Goal: Communication & Community: Answer question/provide support

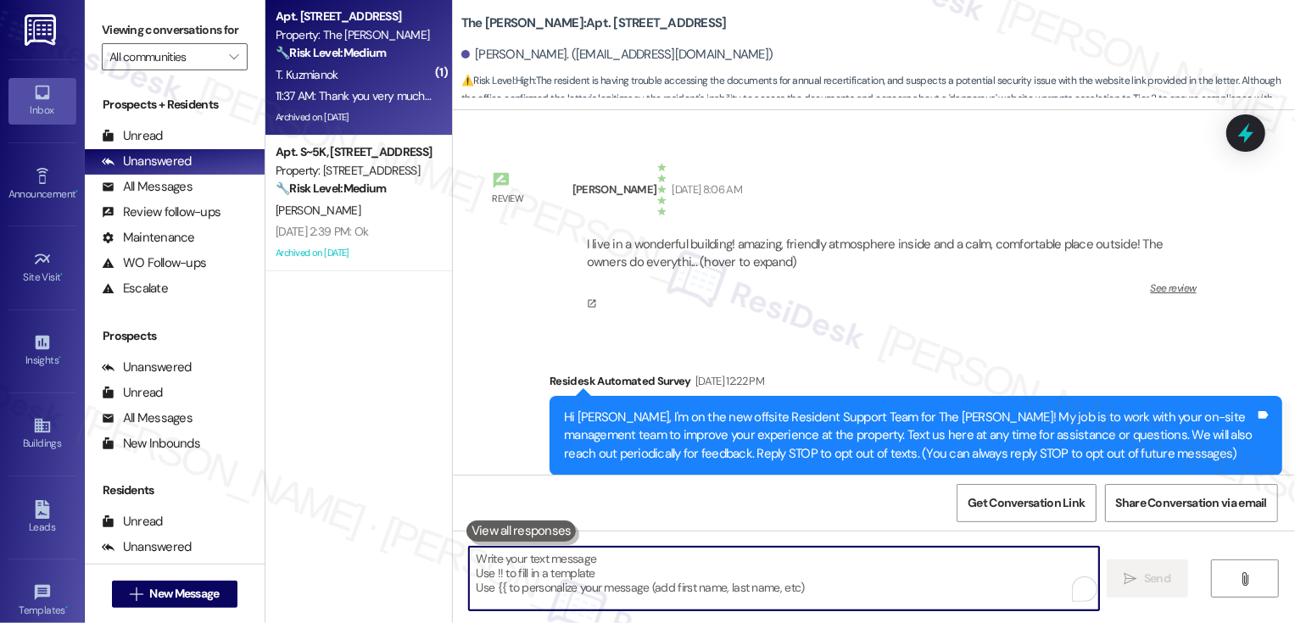
scroll to position [17911, 0]
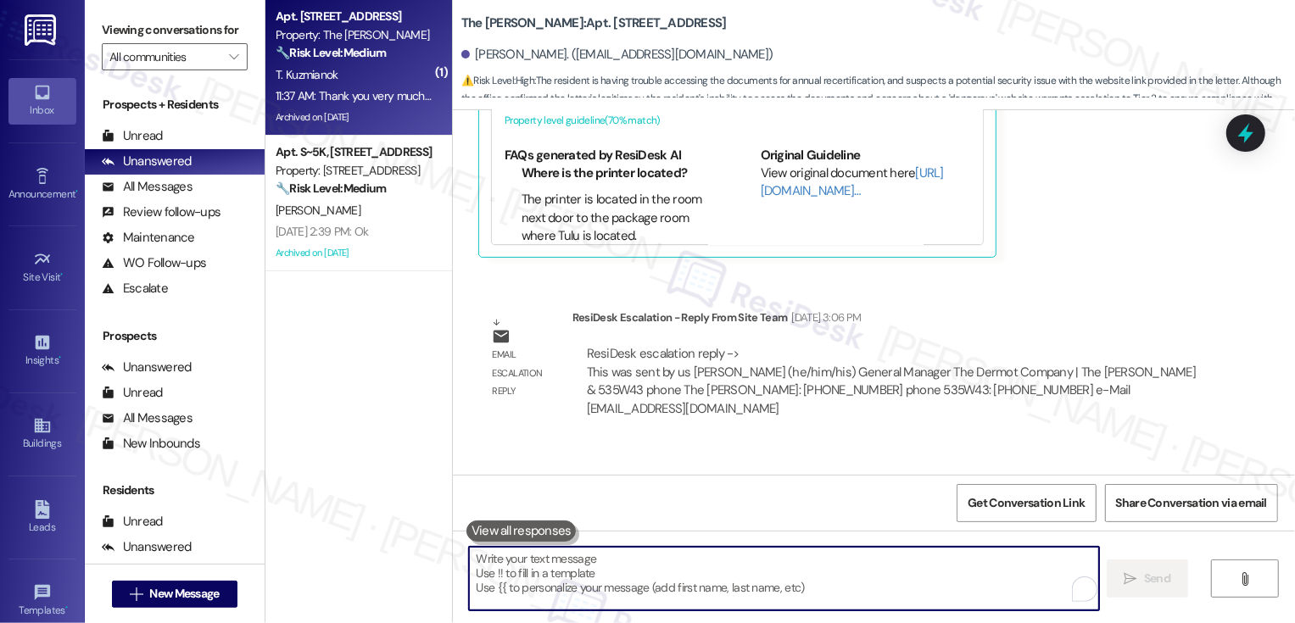
click at [551, 555] on textarea "To enrich screen reader interactions, please activate Accessibility in Grammarl…" at bounding box center [784, 579] width 630 height 64
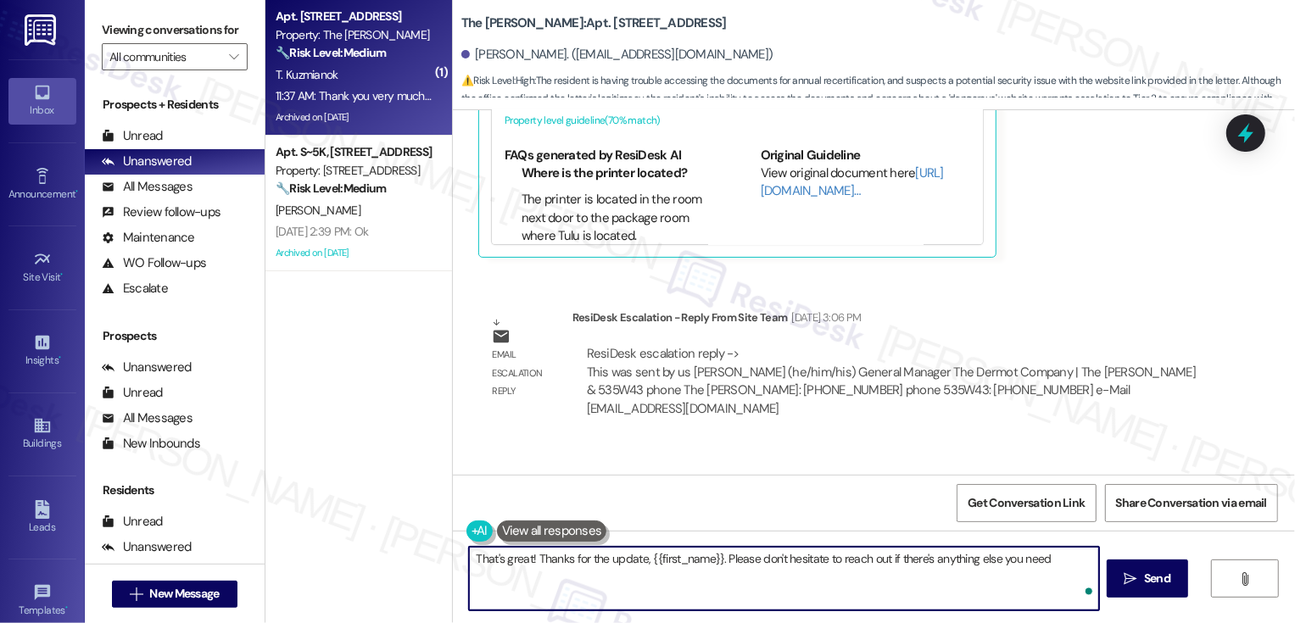
type textarea "That's great! Thanks for the update, {{first_name}}. Please don't hesitate to r…"
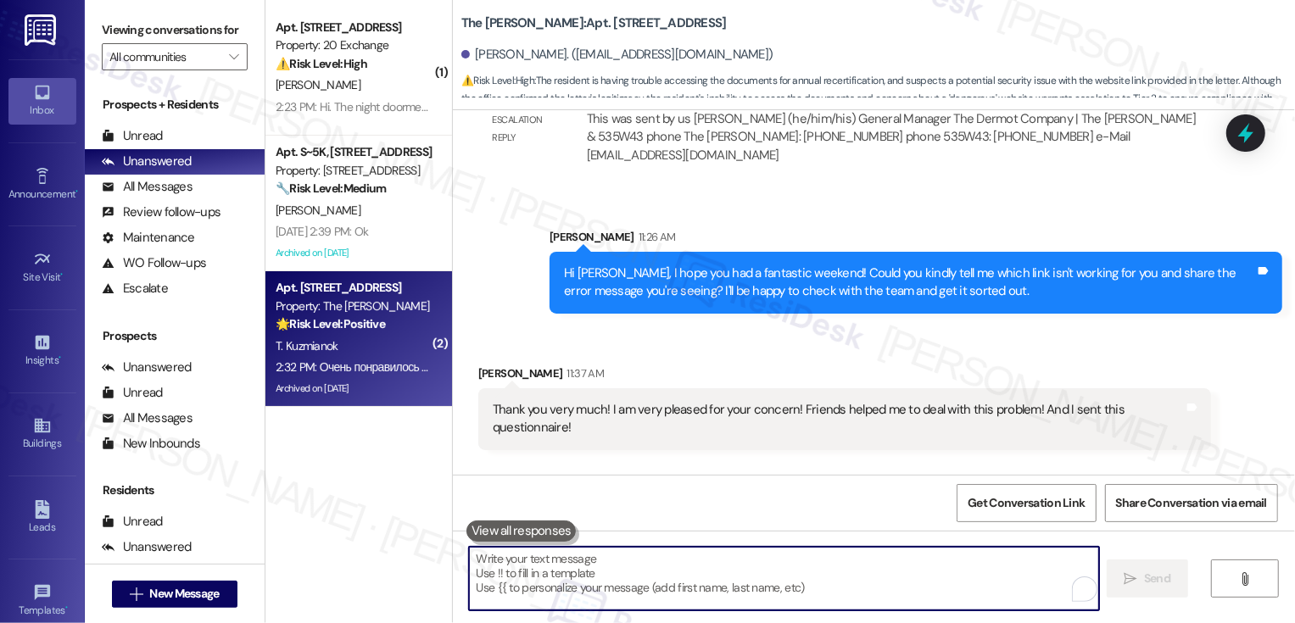
scroll to position [18165, 0]
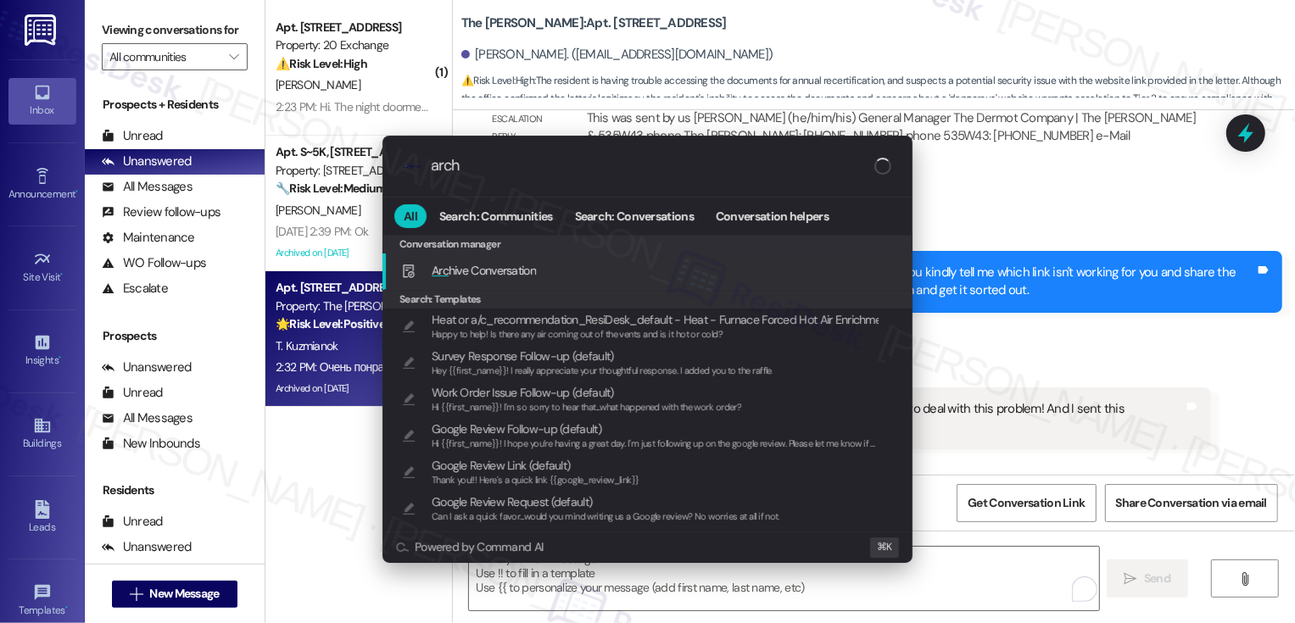
type input "archi"
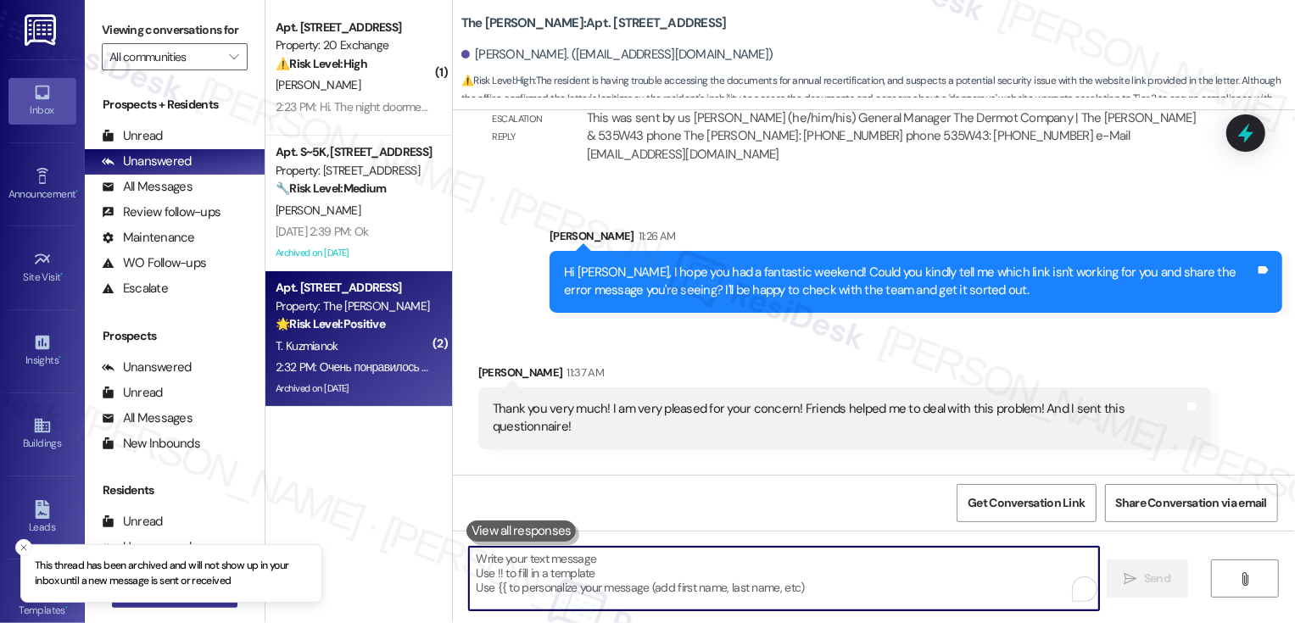
click at [167, 606] on button " New Message" at bounding box center [175, 594] width 126 height 27
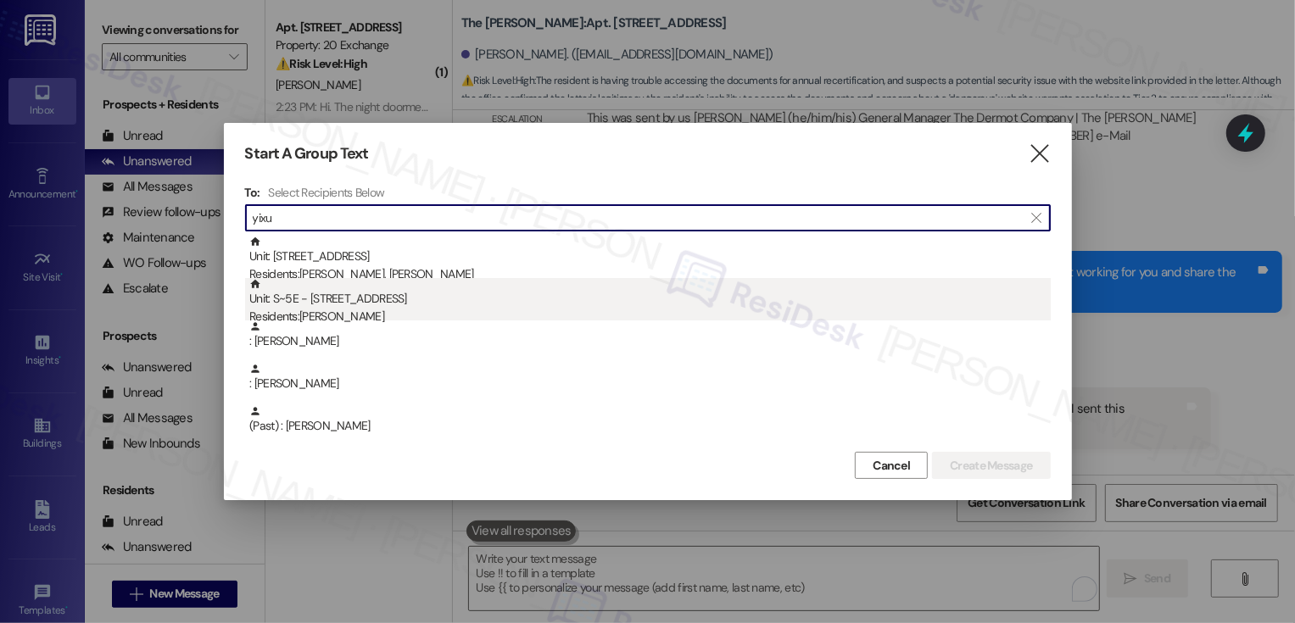
type input "yixu"
click at [336, 309] on div "Residents: [PERSON_NAME]" at bounding box center [649, 317] width 801 height 18
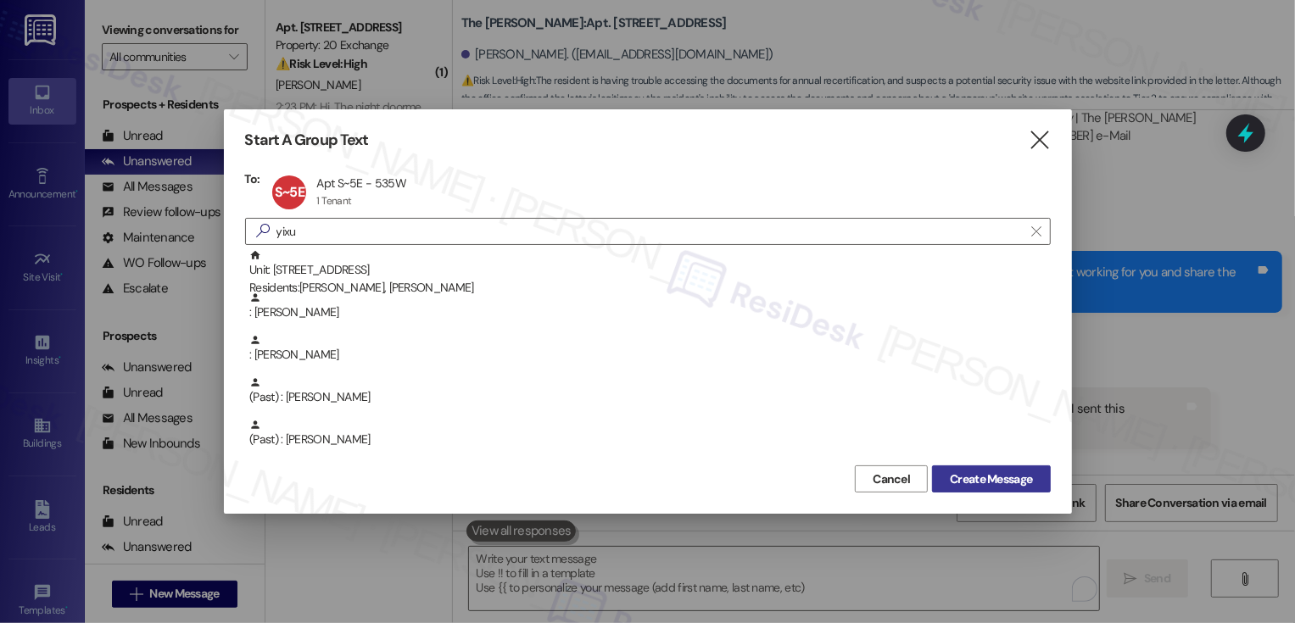
click at [984, 479] on span "Create Message" at bounding box center [991, 480] width 82 height 18
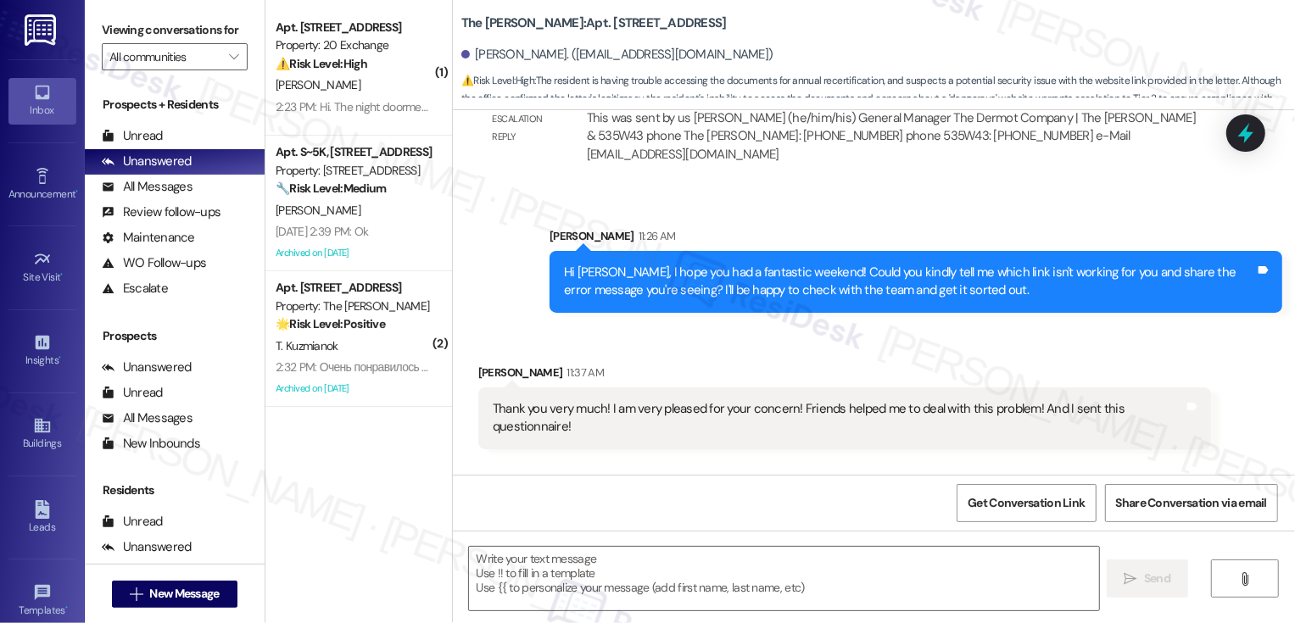
type textarea "Fetching suggested responses. Please feel free to read through the conversation…"
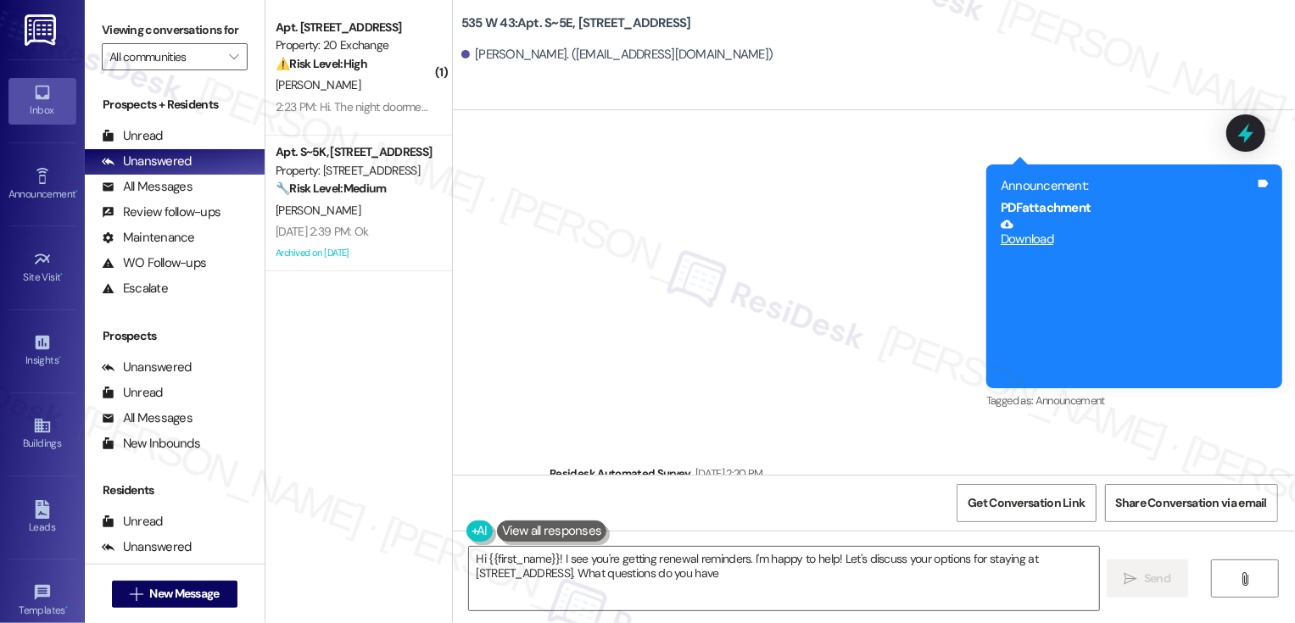
type textarea "Hi {{first_name}}! I see you're getting renewal reminders. I'm happy to help! L…"
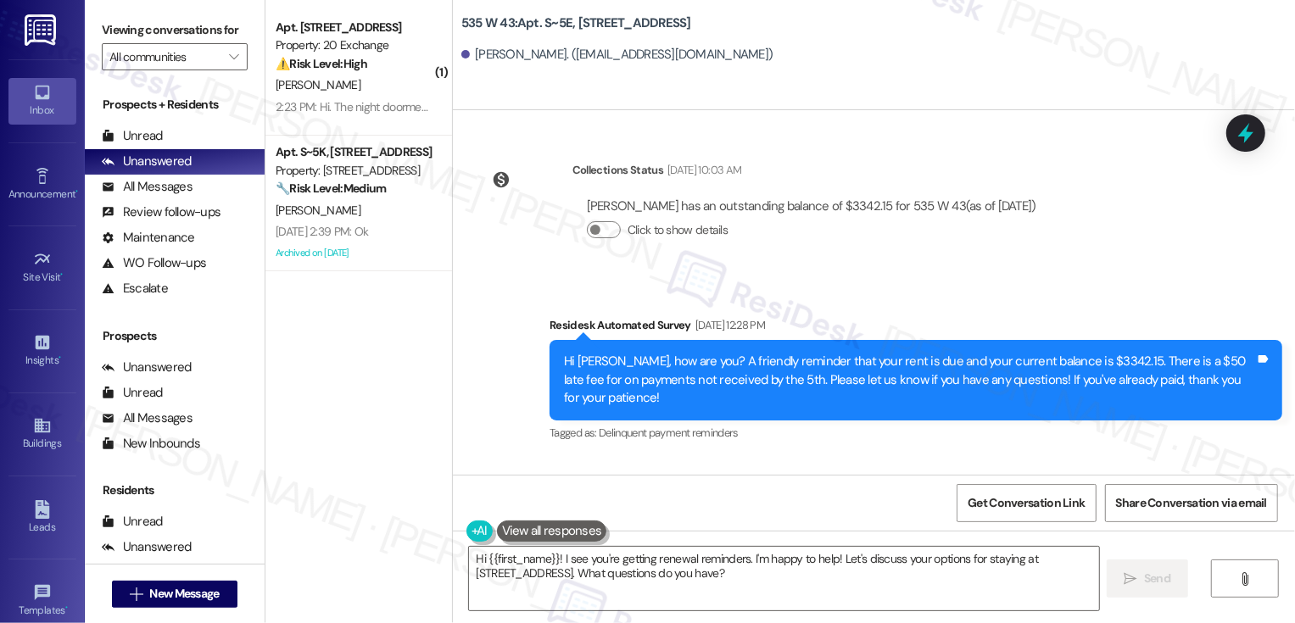
scroll to position [7077, 0]
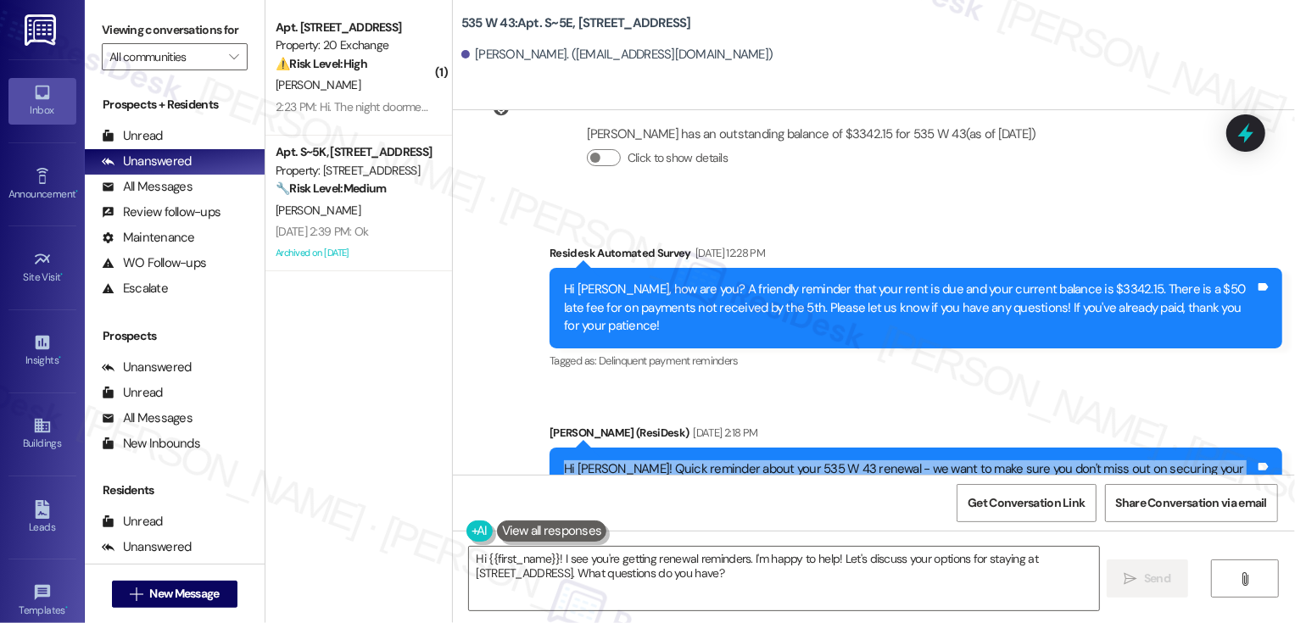
drag, startPoint x: 550, startPoint y: 396, endPoint x: 869, endPoint y: 435, distance: 321.3
click at [869, 448] on div "Hi [PERSON_NAME]! Quick reminder about your 535 W 43 renewal - we want to make …" at bounding box center [916, 479] width 733 height 62
copy div "Hi [PERSON_NAME]! Quick reminder about your 535 W 43 renewal - we want to make …"
click at [755, 572] on textarea "Hi {{first_name}}! I see you're getting renewal reminders. I'm happy to help! L…" at bounding box center [784, 579] width 630 height 64
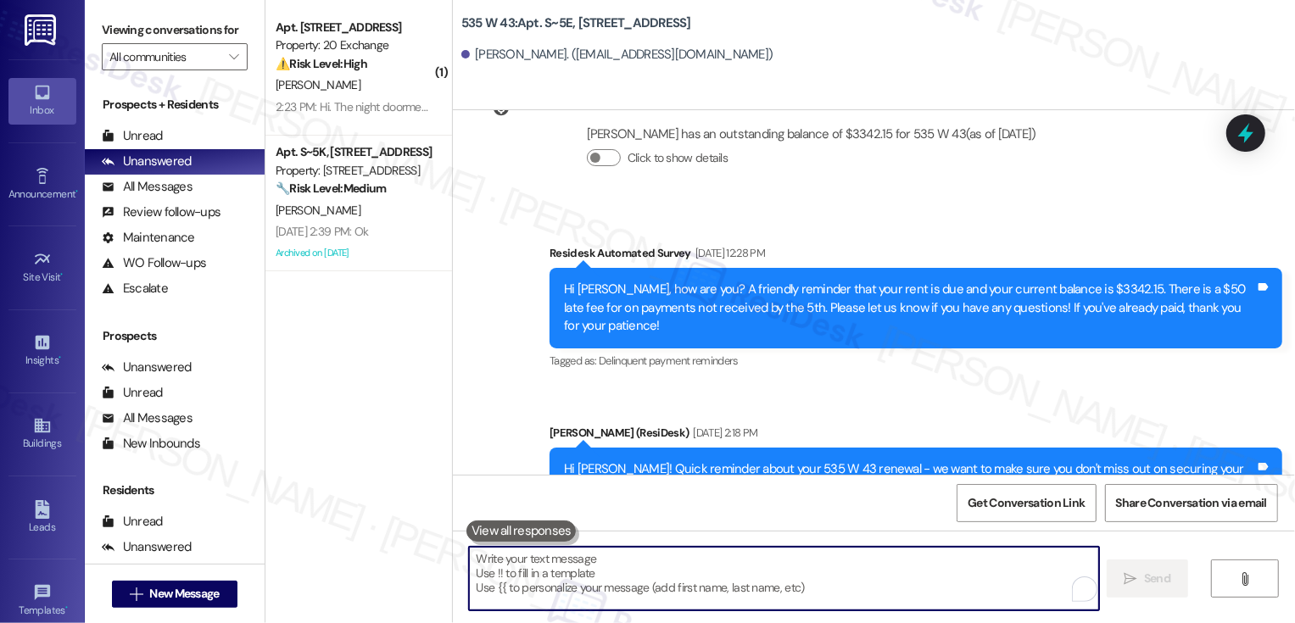
paste textarea "Hi [PERSON_NAME]! Quick reminder about your 535 W 43 renewal - we want to make …"
type textarea "Hi [PERSON_NAME]! Quick reminder about your 535 W 43 renewal - we want to make …"
click at [149, 597] on span "New Message" at bounding box center [184, 594] width 70 height 18
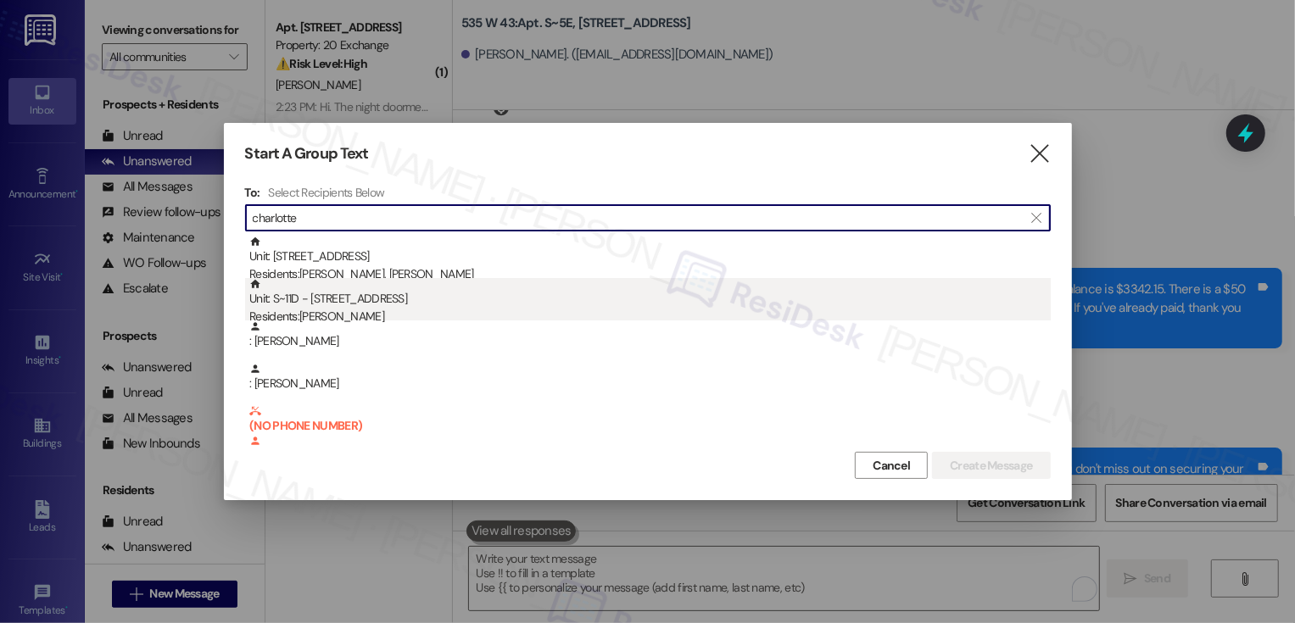
type input "charlotte"
click at [373, 295] on div "Unit: S~11D - [STREET_ADDRESS] Residents: [PERSON_NAME]" at bounding box center [649, 302] width 801 height 48
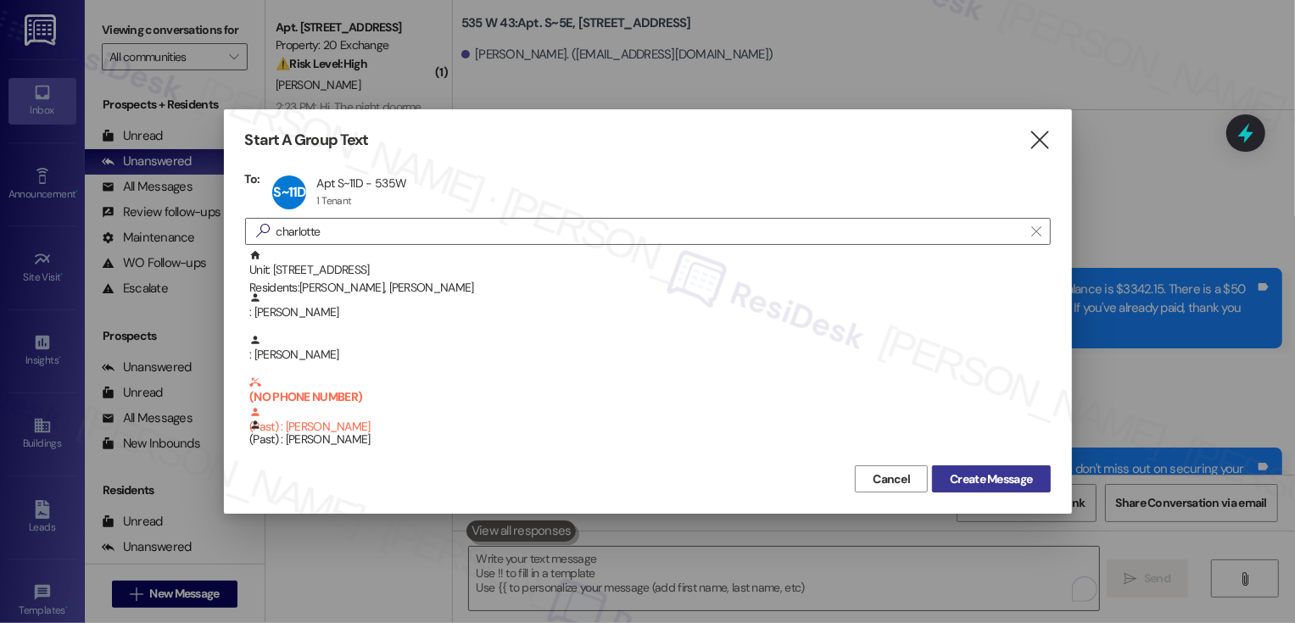
click at [963, 471] on span "Create Message" at bounding box center [991, 480] width 82 height 18
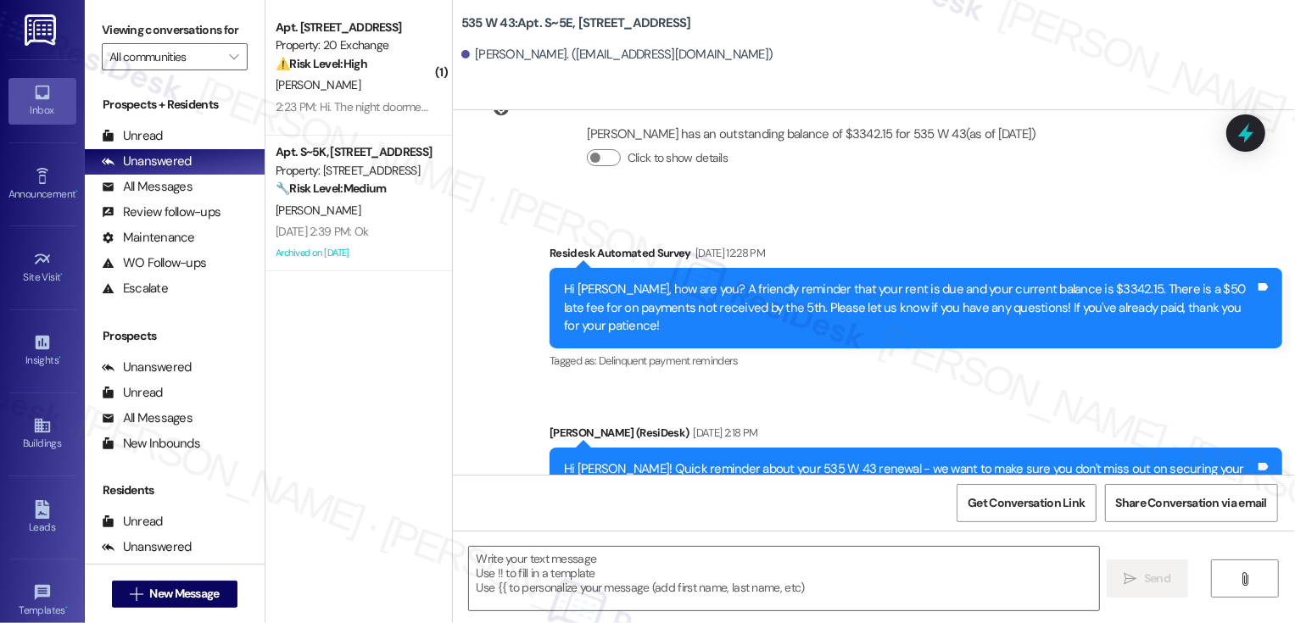
type textarea "Fetching suggested responses. Please feel free to read through the conversation…"
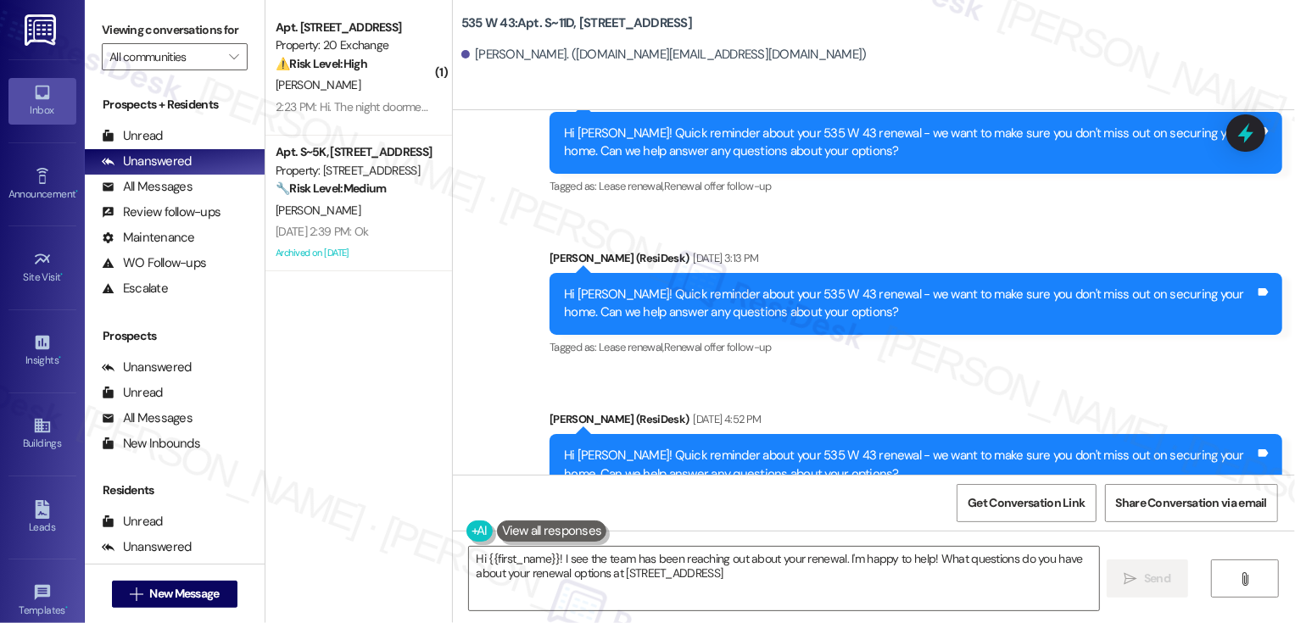
type textarea "Hi {{first_name}}! I see the team has been reaching out about your renewal. I'm…"
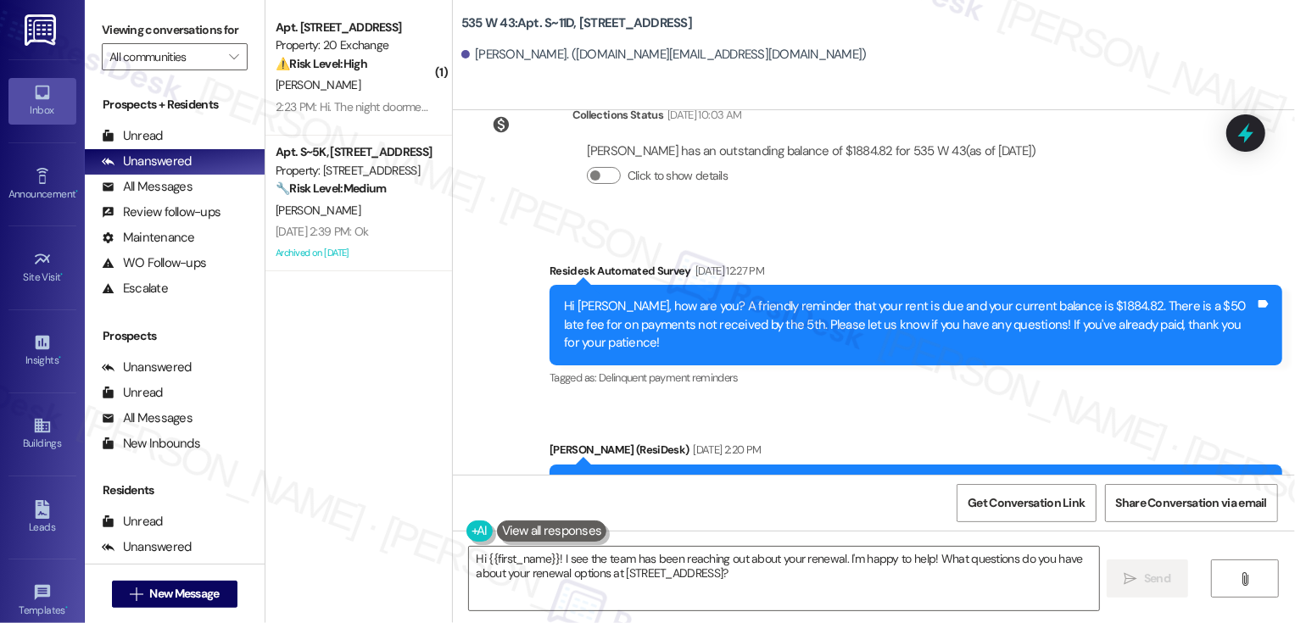
drag, startPoint x: 555, startPoint y: 394, endPoint x: 888, endPoint y: 418, distance: 334.2
click at [890, 477] on div "Hi [PERSON_NAME]! Quick reminder about your 535 W 43 renewal - we want to make …" at bounding box center [909, 495] width 691 height 36
copy div "Hi [PERSON_NAME]! Quick reminder about your 535 W 43 renewal - we want to make …"
click at [775, 572] on textarea "Hi {{first_name}}! I see the team has been reaching out about your renewal. I'm…" at bounding box center [784, 579] width 630 height 64
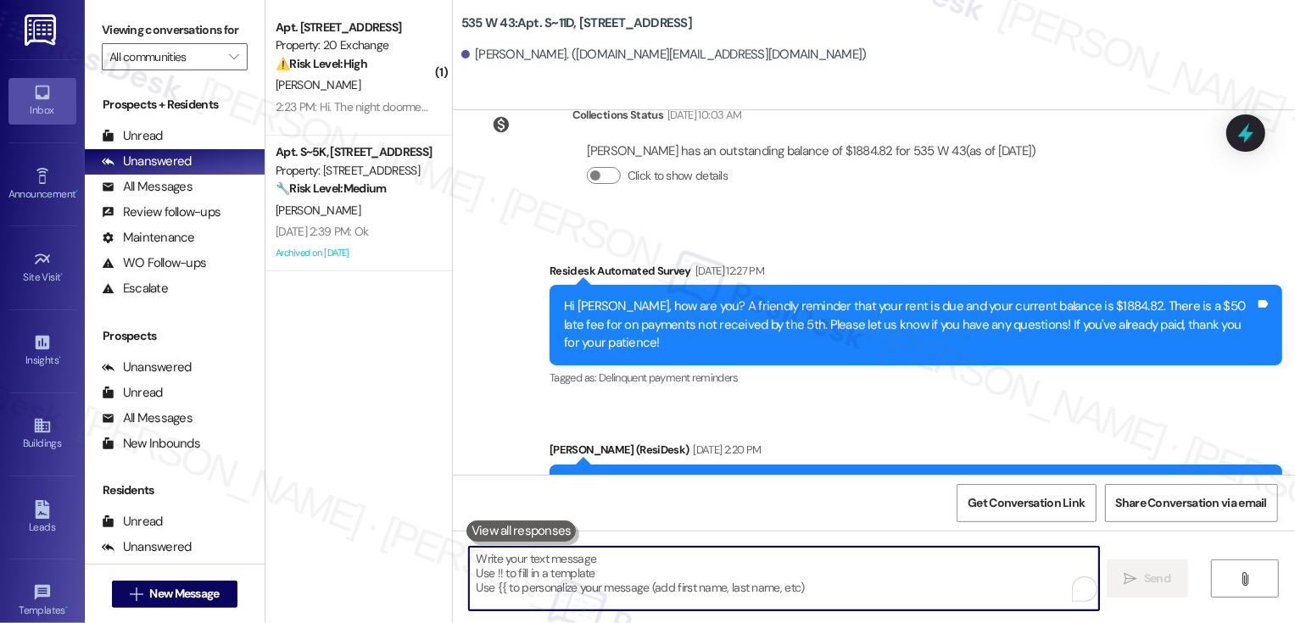
paste textarea "Hi [PERSON_NAME]! Quick reminder about your 535 W 43 renewal - we want to make …"
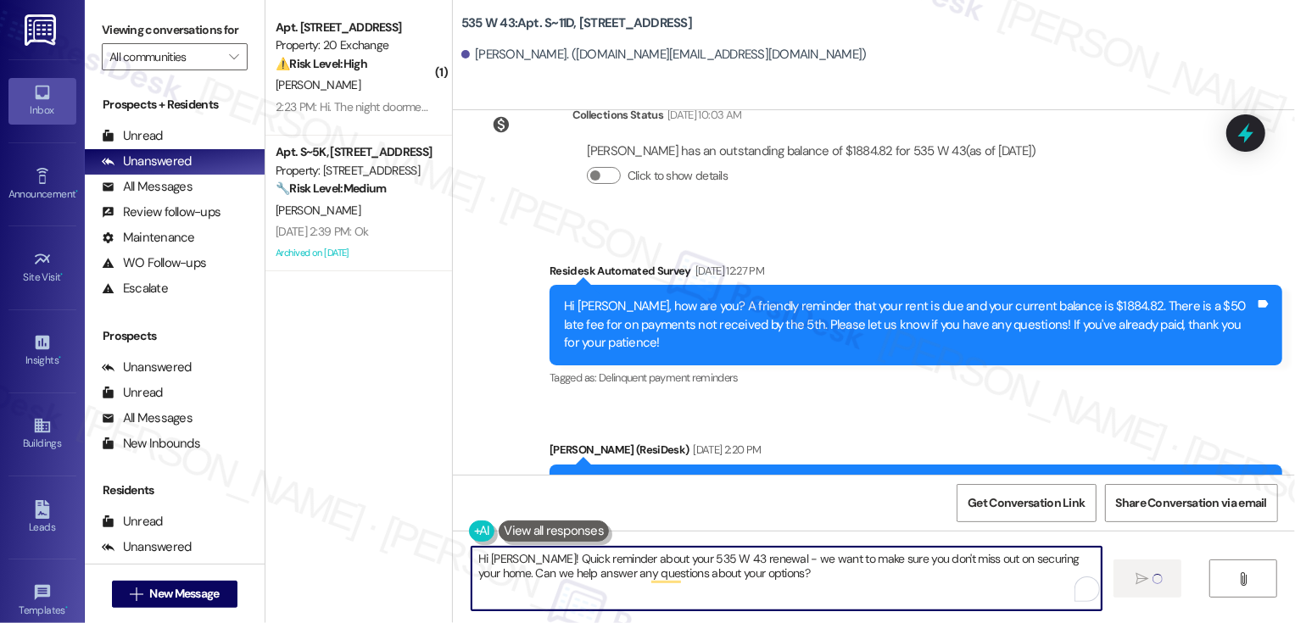
type textarea "Hi [PERSON_NAME]! Quick reminder about your 535 W 43 renewal - we want to make …"
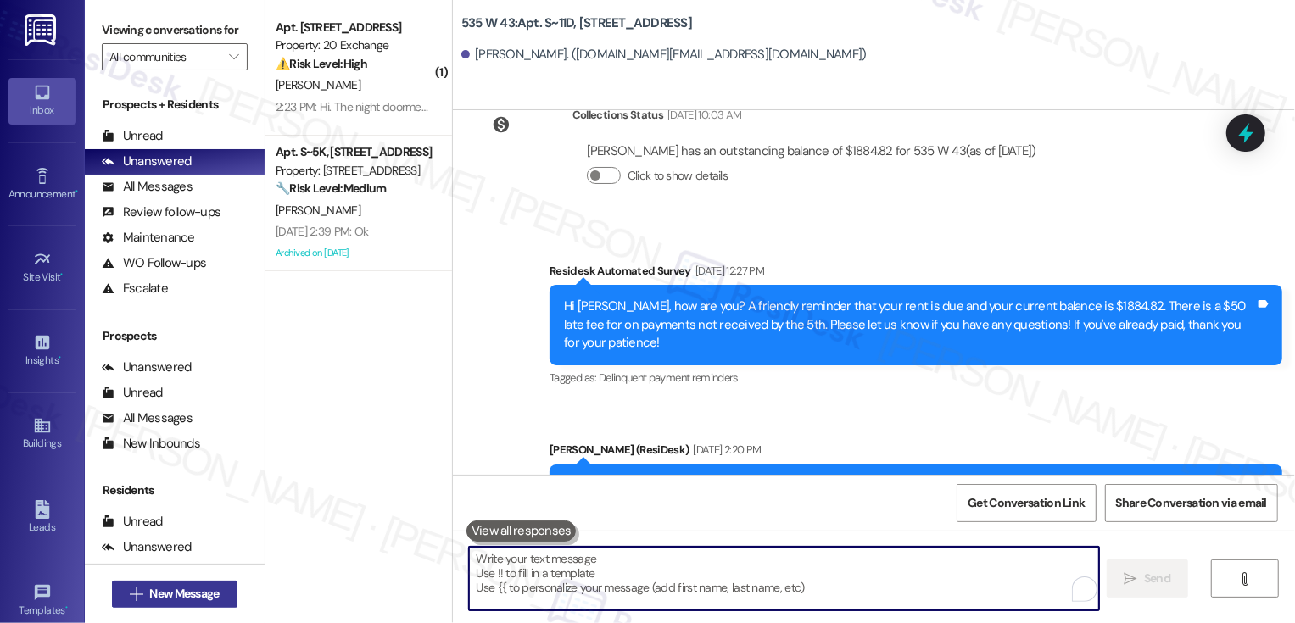
click at [189, 590] on span "New Message" at bounding box center [184, 594] width 70 height 18
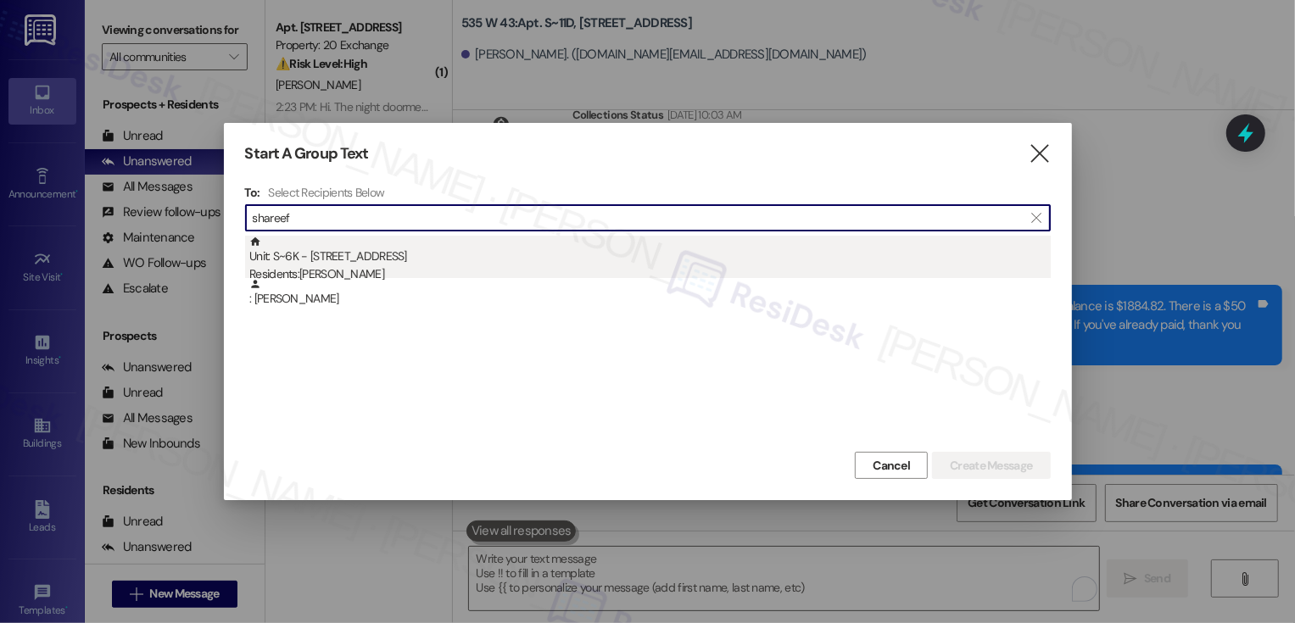
type input "shareef"
click at [333, 271] on div "Residents: [PERSON_NAME]" at bounding box center [649, 274] width 801 height 18
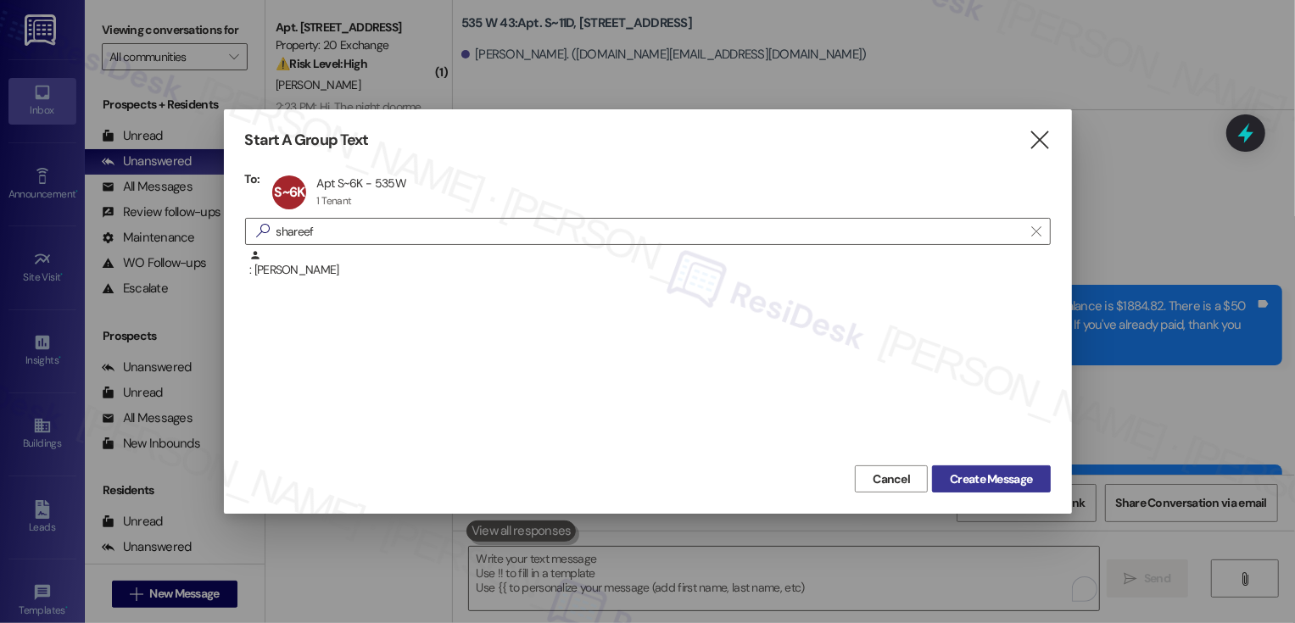
click at [1018, 484] on span "Create Message" at bounding box center [991, 480] width 82 height 18
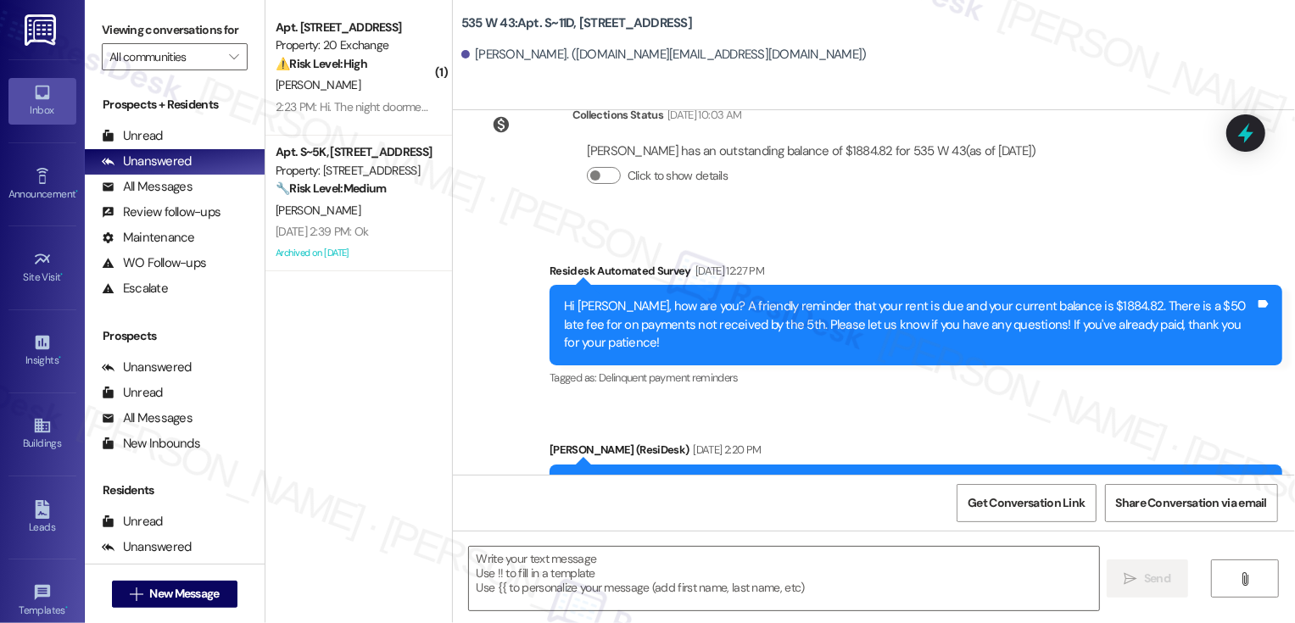
type textarea "Fetching suggested responses. Please feel free to read through the conversation…"
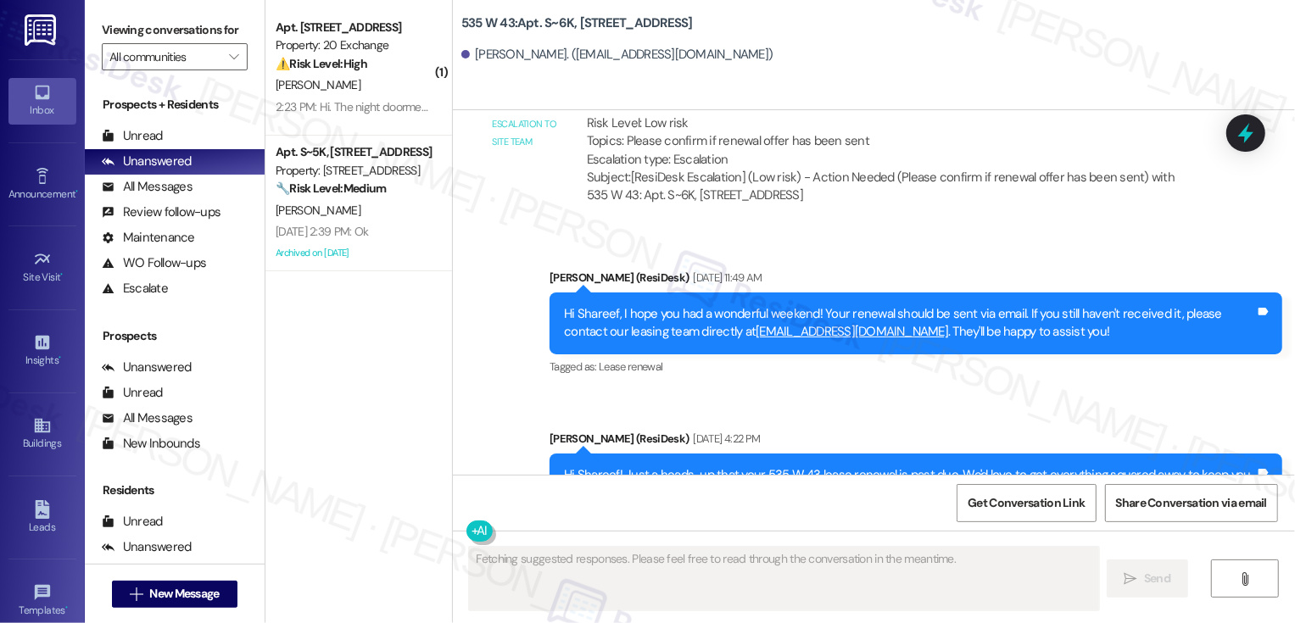
scroll to position [14454, 0]
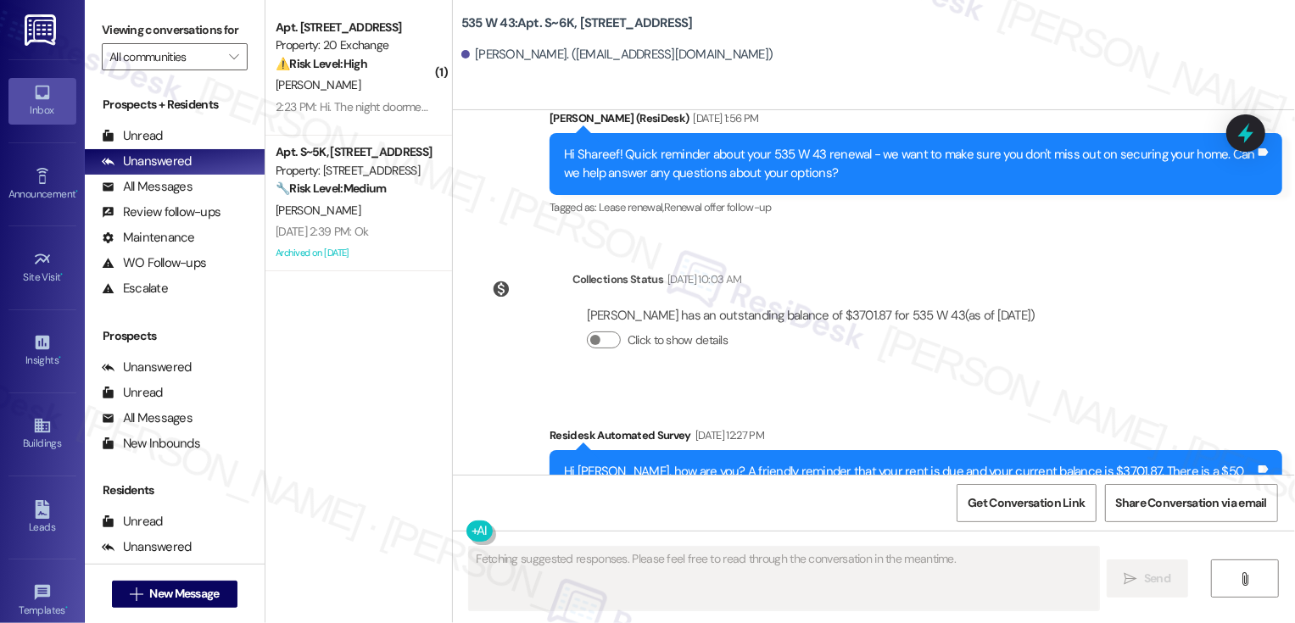
drag, startPoint x: 556, startPoint y: 396, endPoint x: 813, endPoint y: 416, distance: 257.7
copy div "Hi Shareef! Quick reminder about your 535 W 43 renewal - we want to make sure y…"
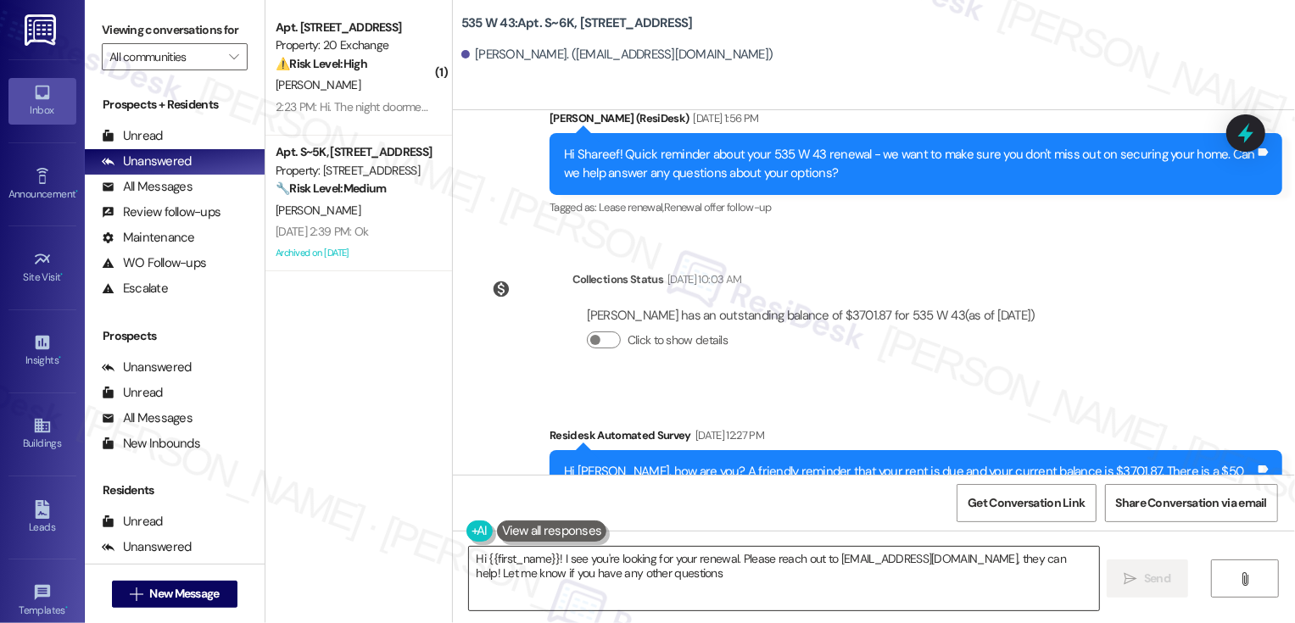
type textarea "Hi {{first_name}}! I see you're looking for your renewal. Please reach out to […"
click at [730, 564] on textarea "Hi {{first_name}}! I see you're looking for your renewal. Please reach out to […" at bounding box center [784, 579] width 630 height 64
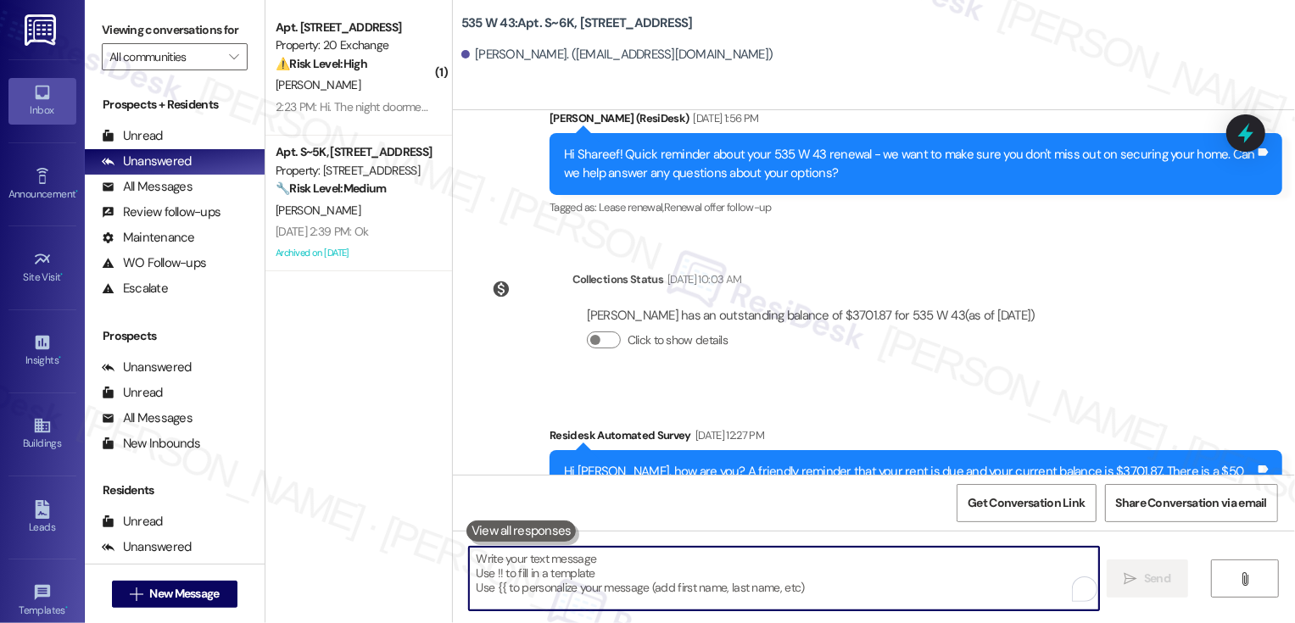
paste textarea "Hi Shareef! Quick reminder about your 535 W 43 renewal - we want to make sure y…"
type textarea "Hi Shareef! Quick reminder about your 535 W 43 renewal - we want to make sure y…"
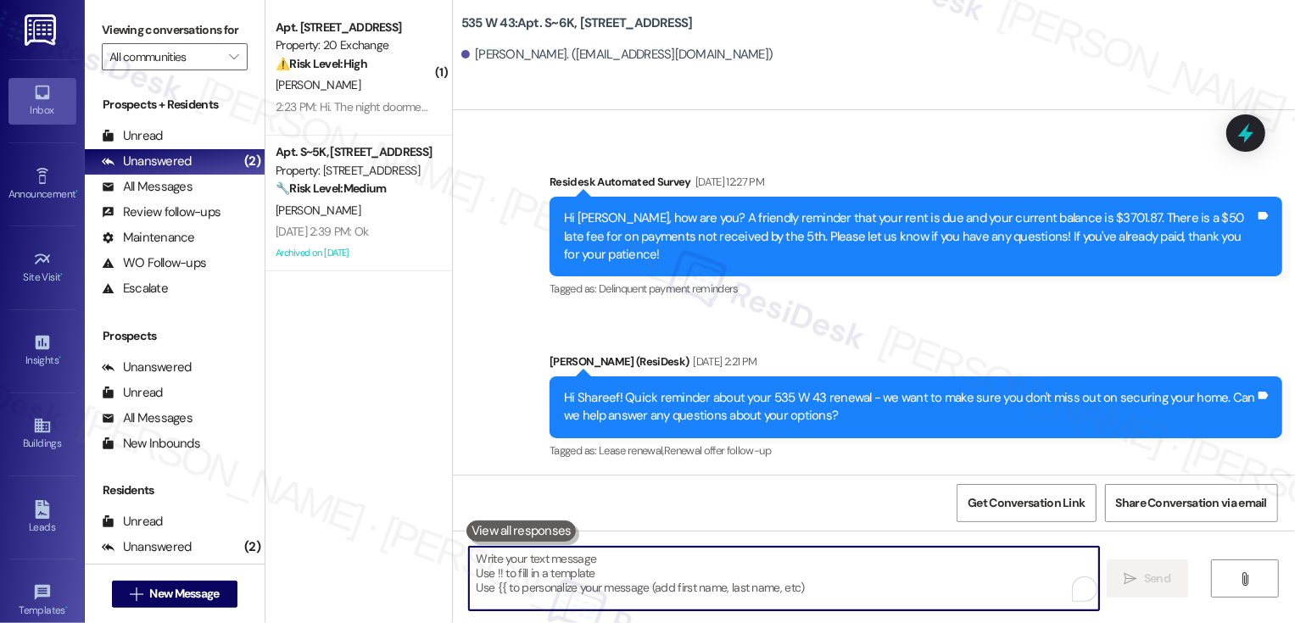
scroll to position [14708, 0]
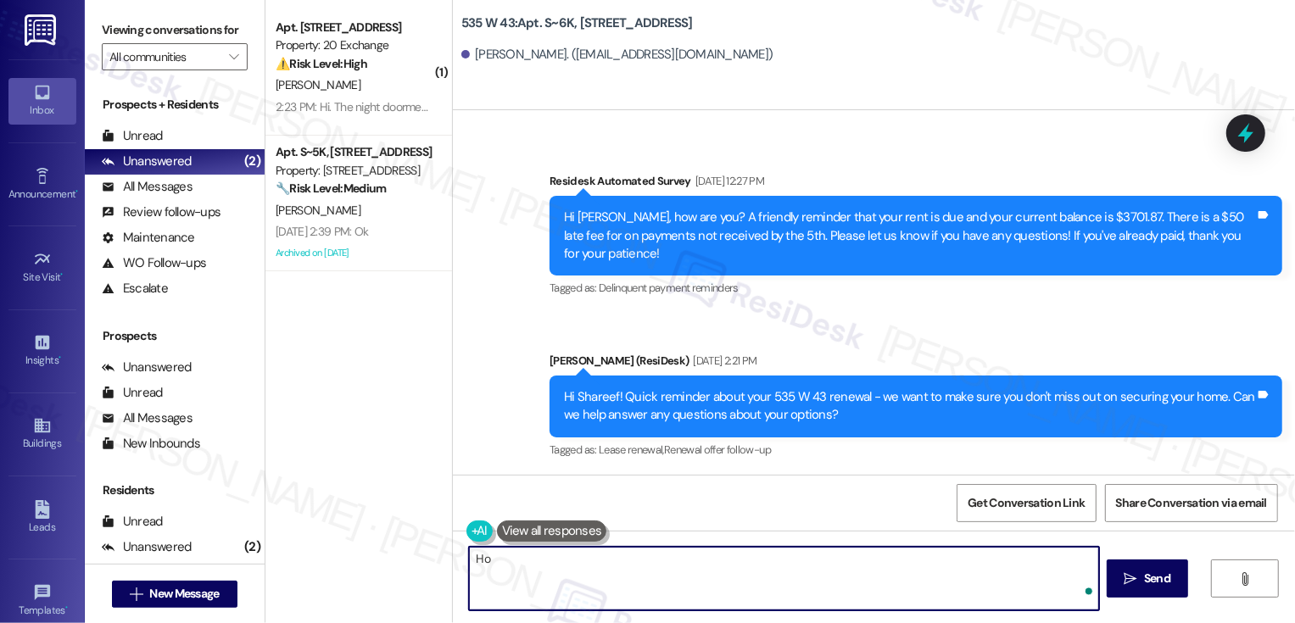
type textarea "H"
click at [486, 563] on textarea "Let m know how we can help you, Shareef! We're happy to help!" at bounding box center [784, 579] width 630 height 64
click at [727, 556] on textarea "Let me know how we can help you, Shareef! We're happy to help!" at bounding box center [784, 579] width 630 height 64
type textarea "Let me know how we can help you, Shareef! We're here to help!"
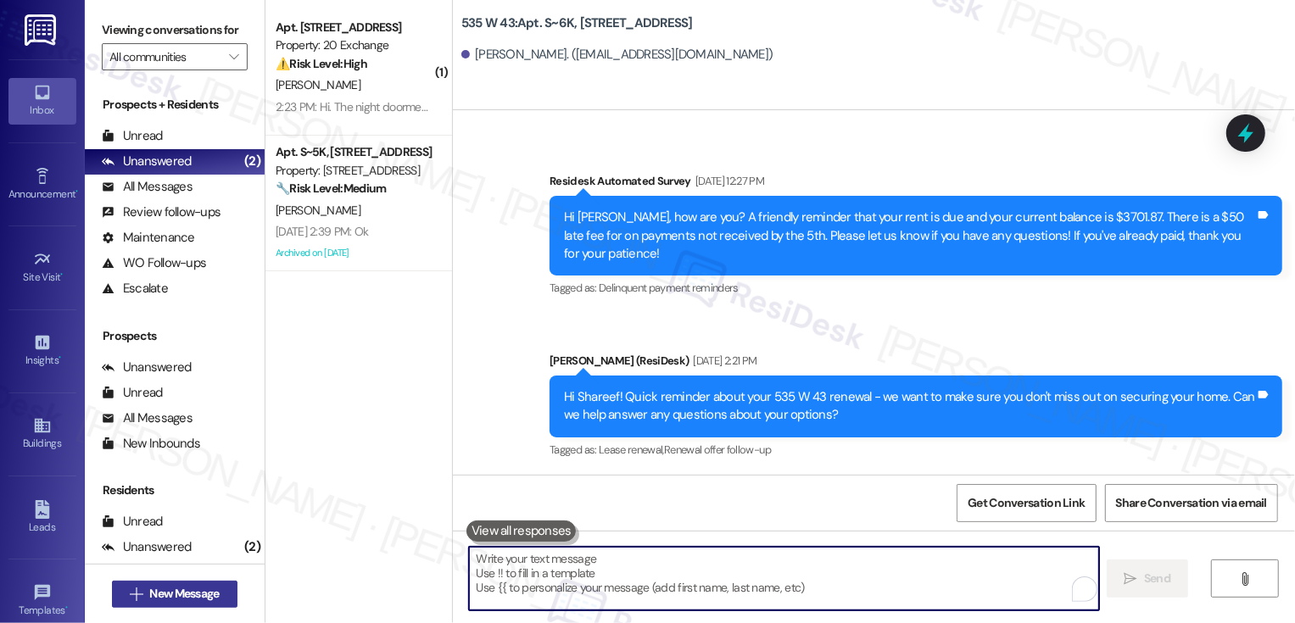
scroll to position [14707, 0]
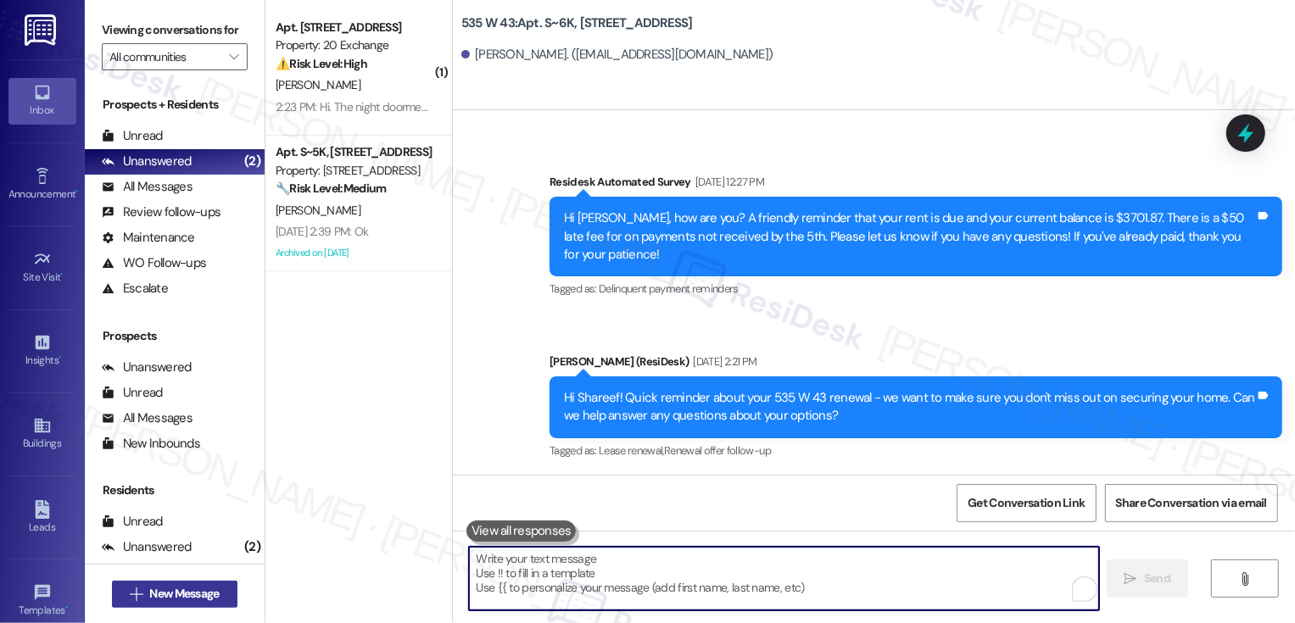
click at [186, 589] on span "New Message" at bounding box center [184, 594] width 70 height 18
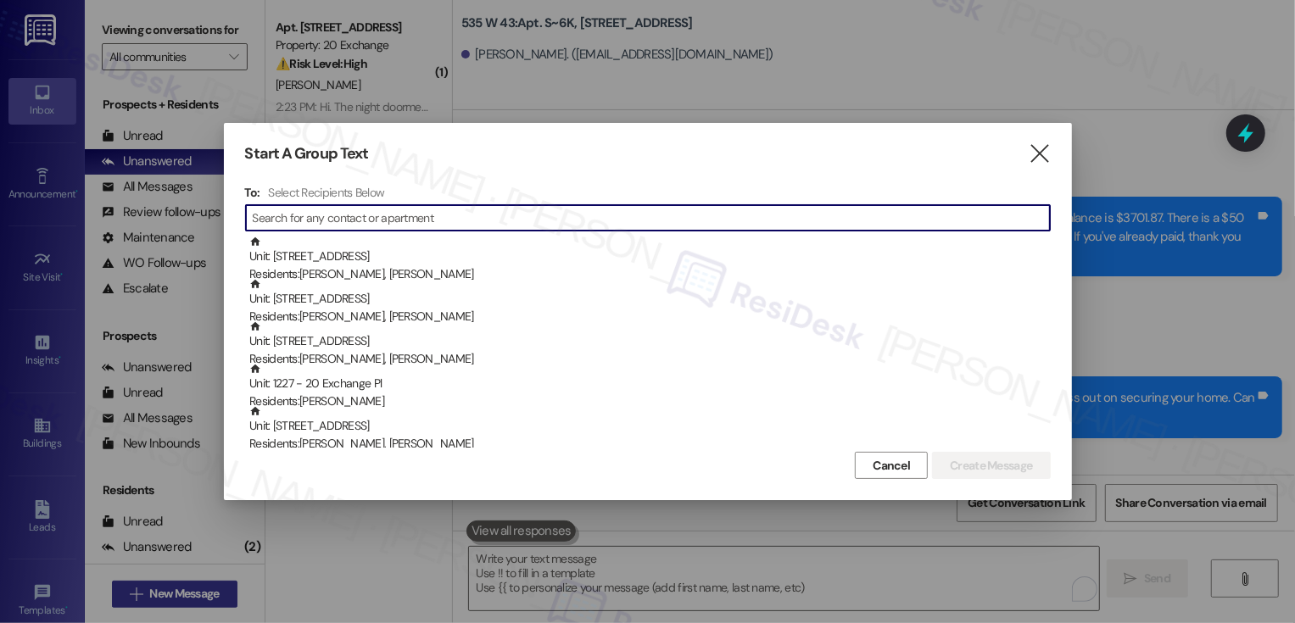
type input "Hi {{first_name}}! Just a heads-up that your {{property}} lease renewal is past…"
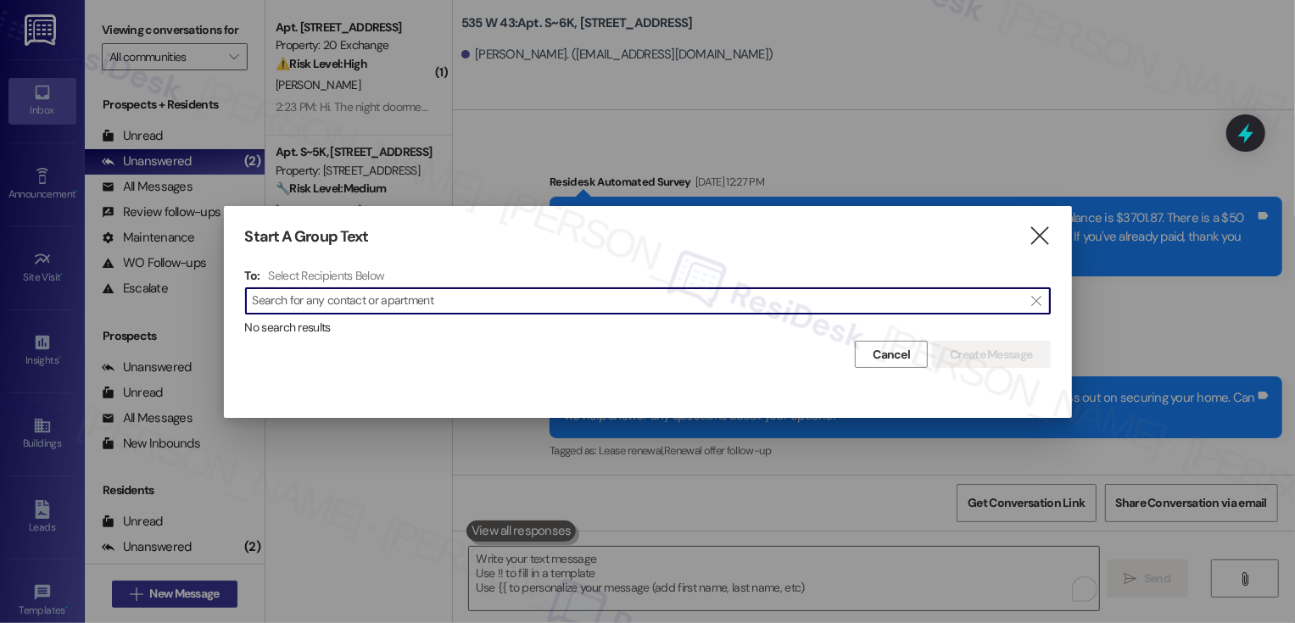
scroll to position [0, 0]
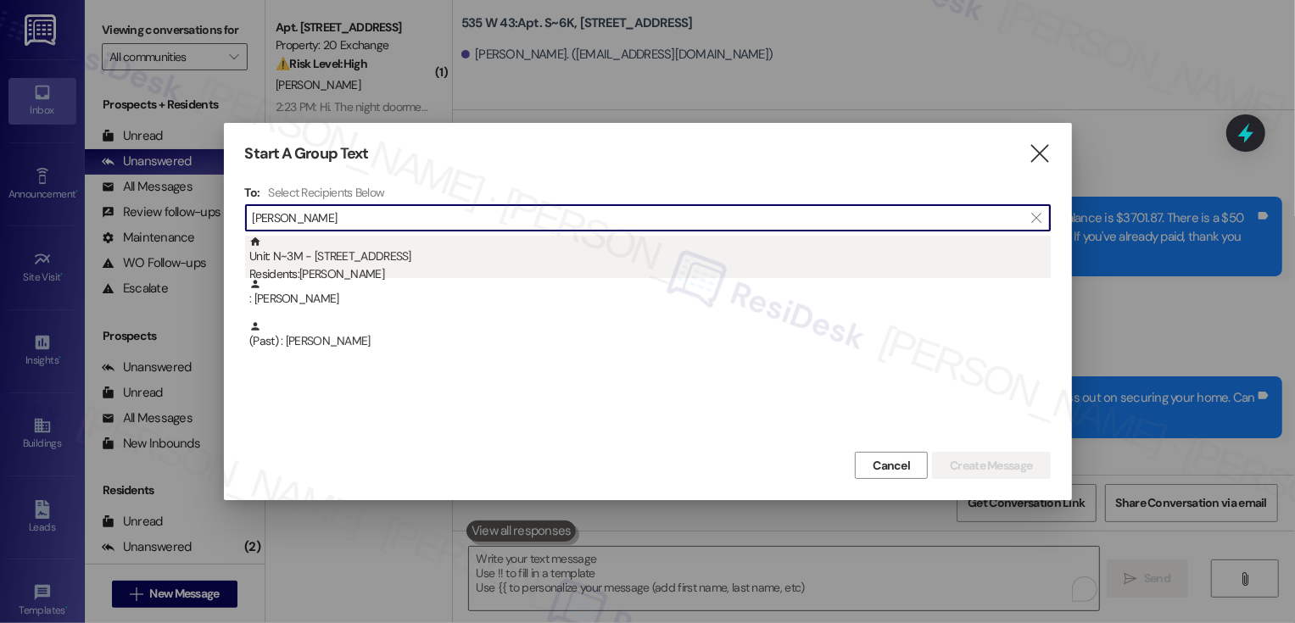
type input "[PERSON_NAME]"
click at [320, 266] on div "Residents: [PERSON_NAME]" at bounding box center [649, 274] width 801 height 18
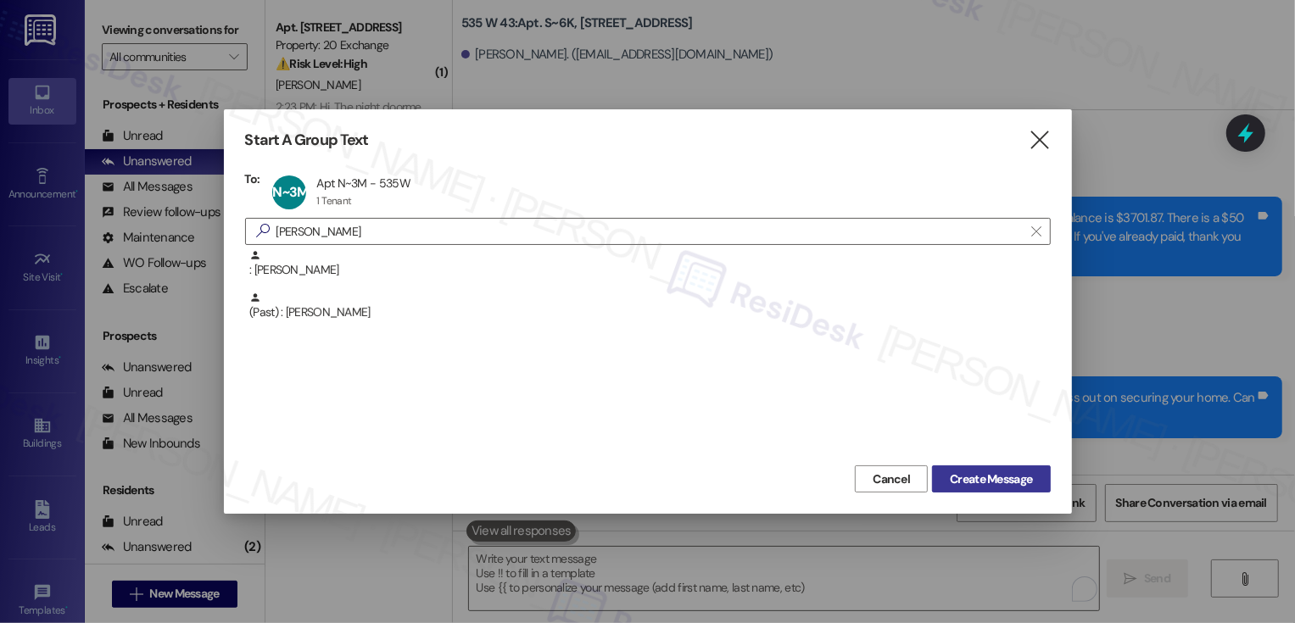
click at [1000, 488] on button "Create Message" at bounding box center [991, 479] width 118 height 27
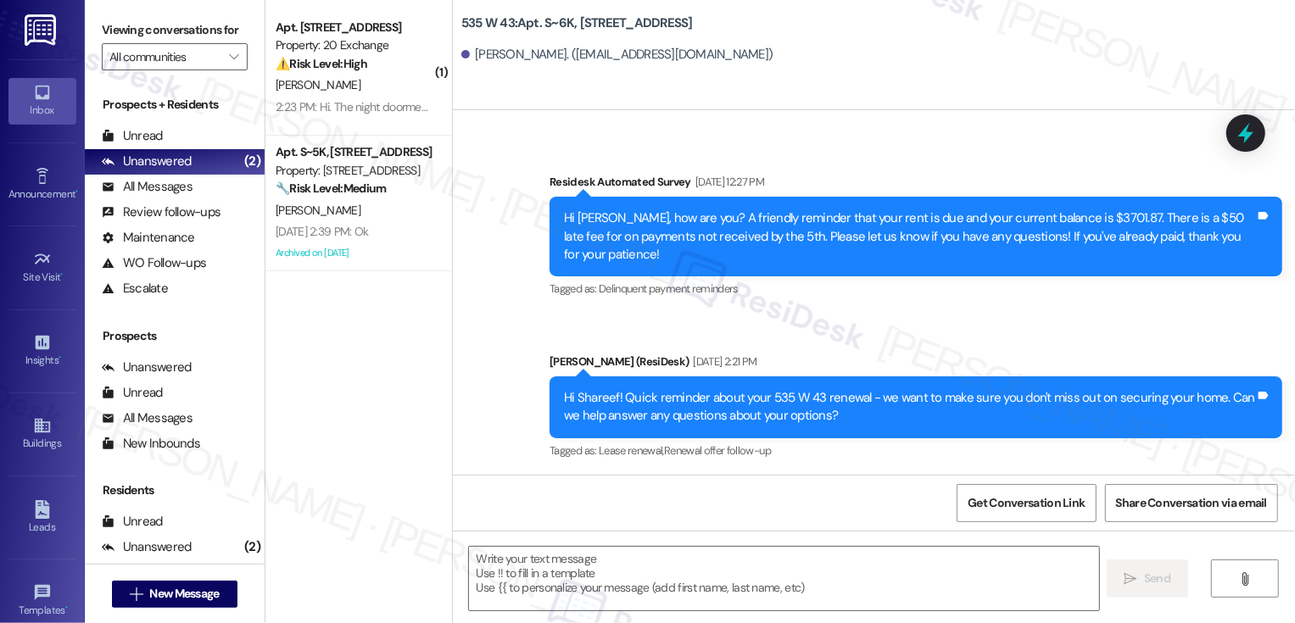
type textarea "Fetching suggested responses. Please feel free to read through the conversation…"
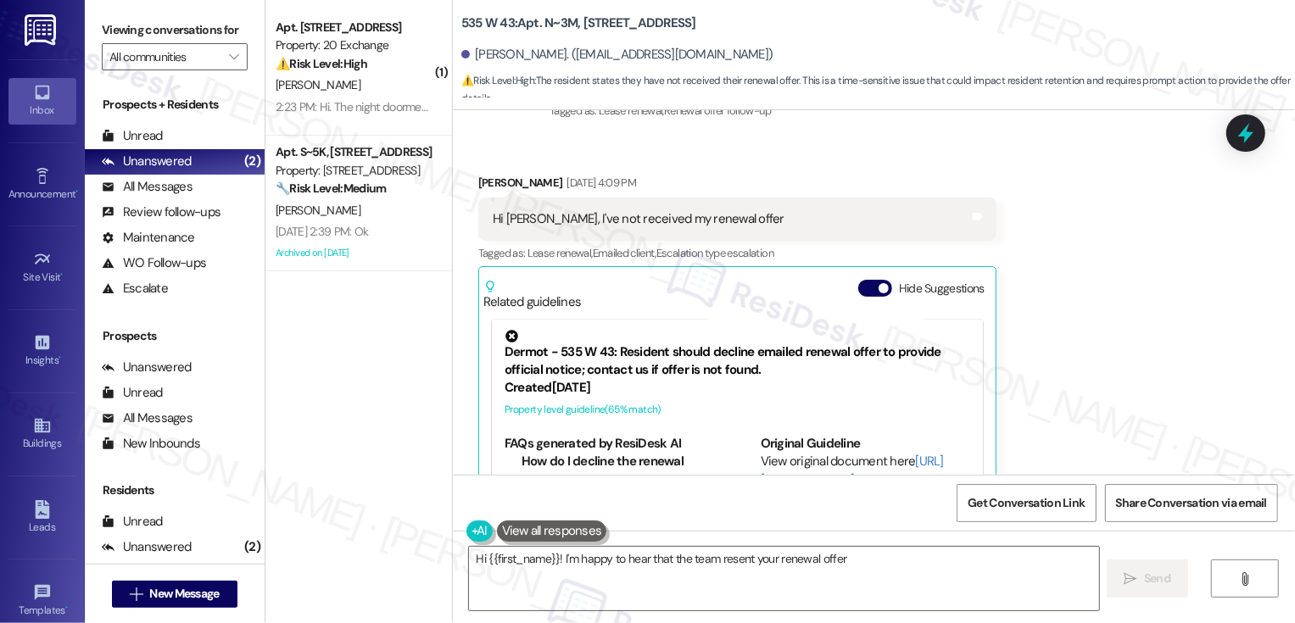
scroll to position [7056, 0]
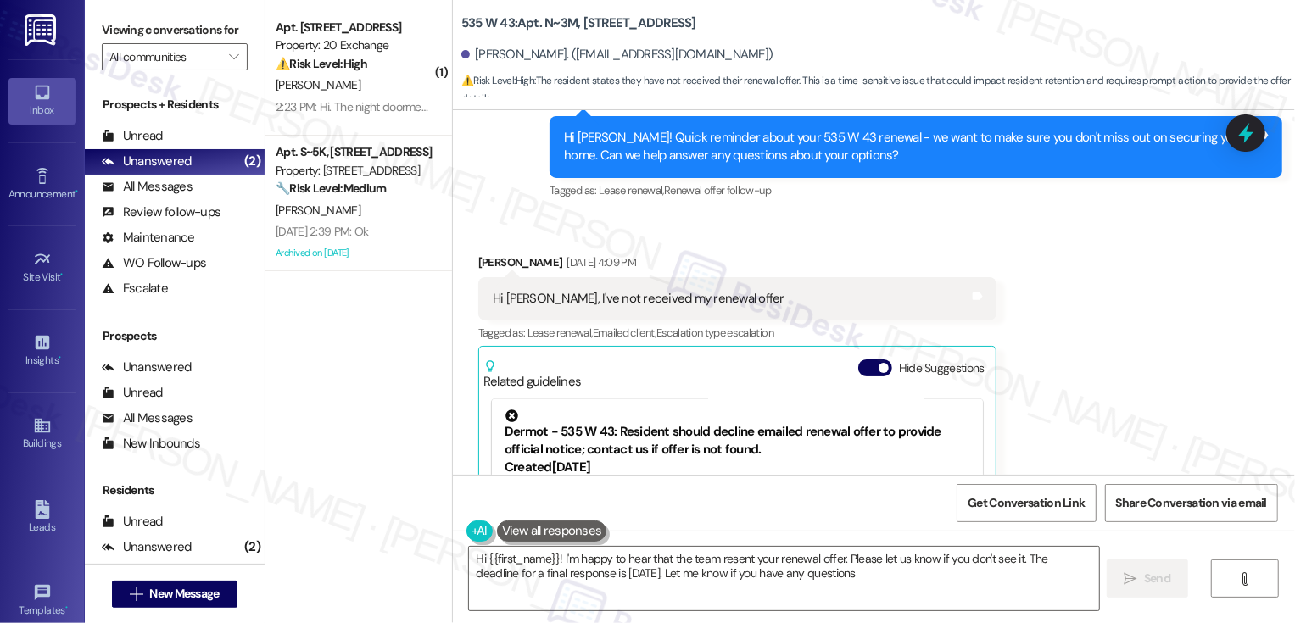
type textarea "Hi {{first_name}}! I'm happy to hear that the team resent your renewal offer. P…"
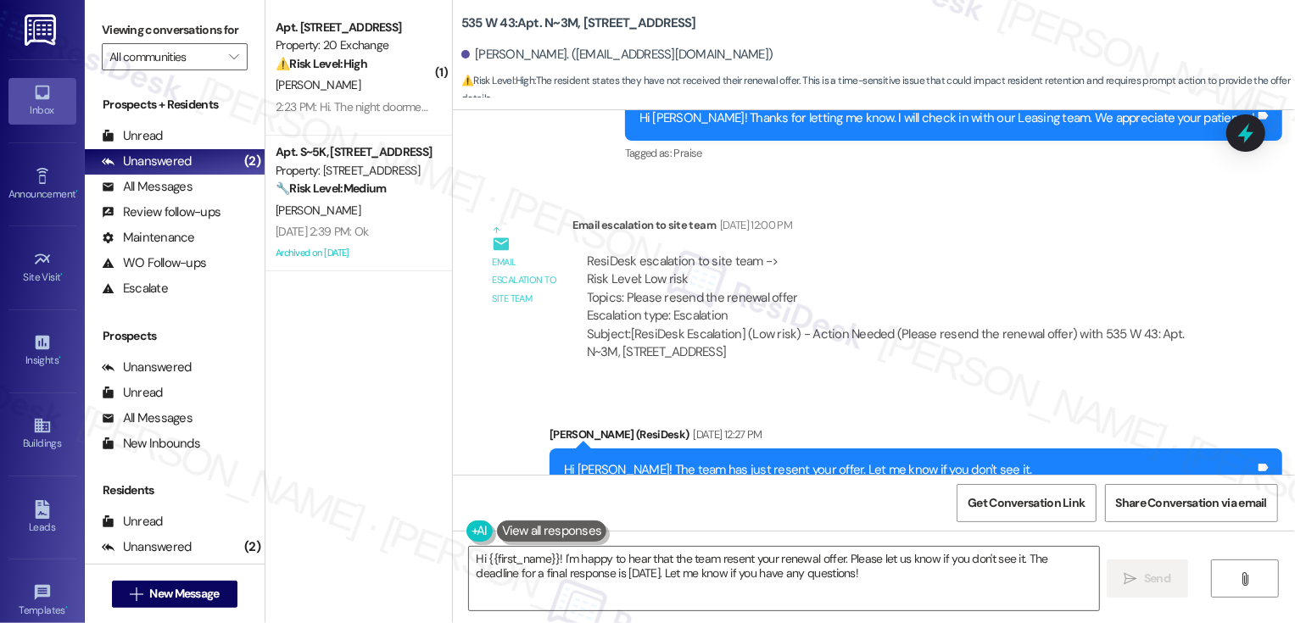
scroll to position [7735, 0]
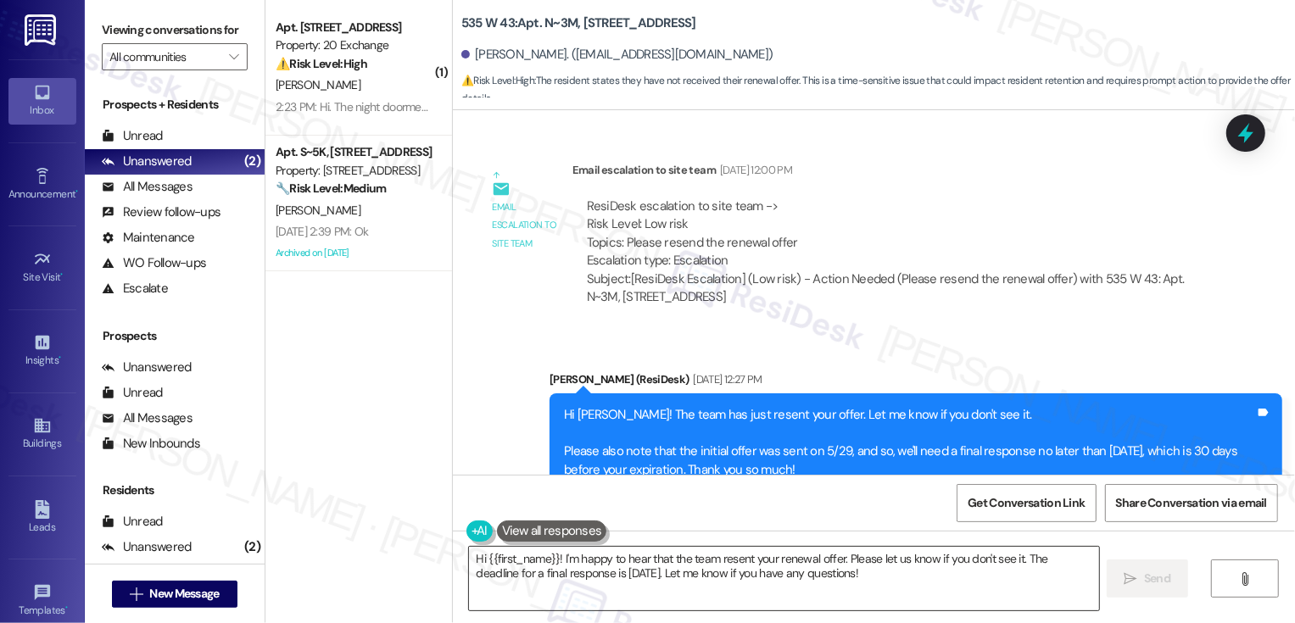
click at [710, 586] on textarea "Hi {{first_name}}! I'm happy to hear that the team resent your renewal offer. P…" at bounding box center [784, 579] width 630 height 64
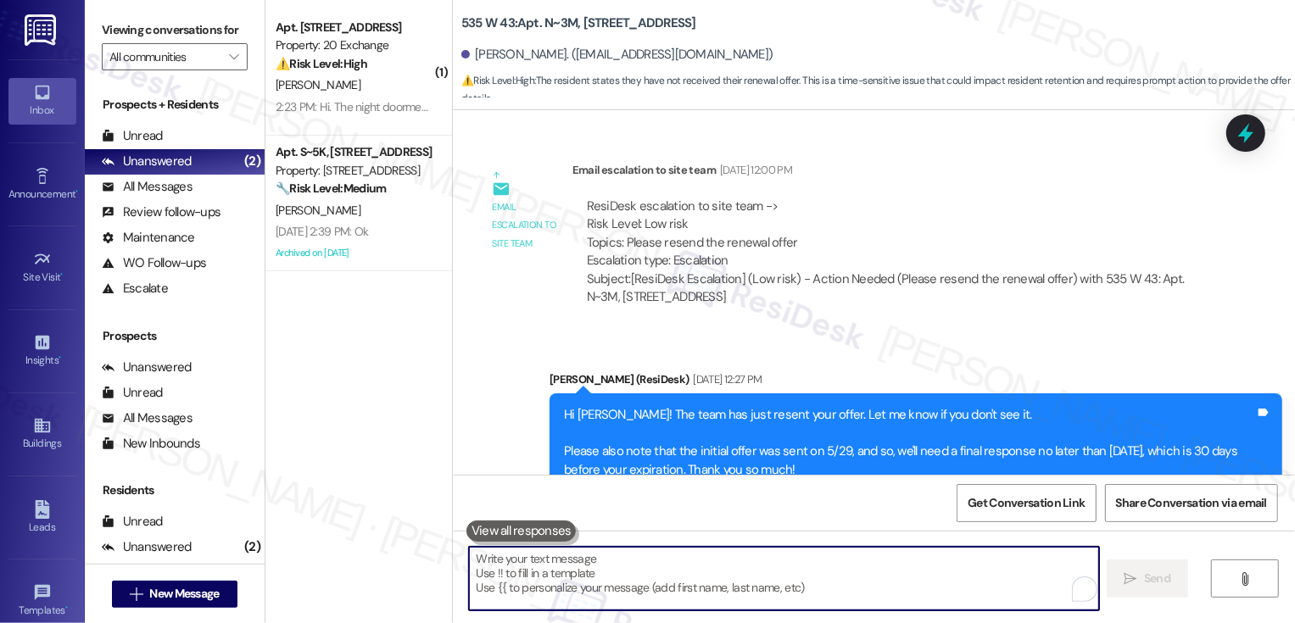
paste textarea "Hi {{first_name}}! Just a heads-up that your {{property}} lease renewal is past…"
type textarea "Hi {{first_name}}! Just a heads-up that your {{property}} lease renewal is past…"
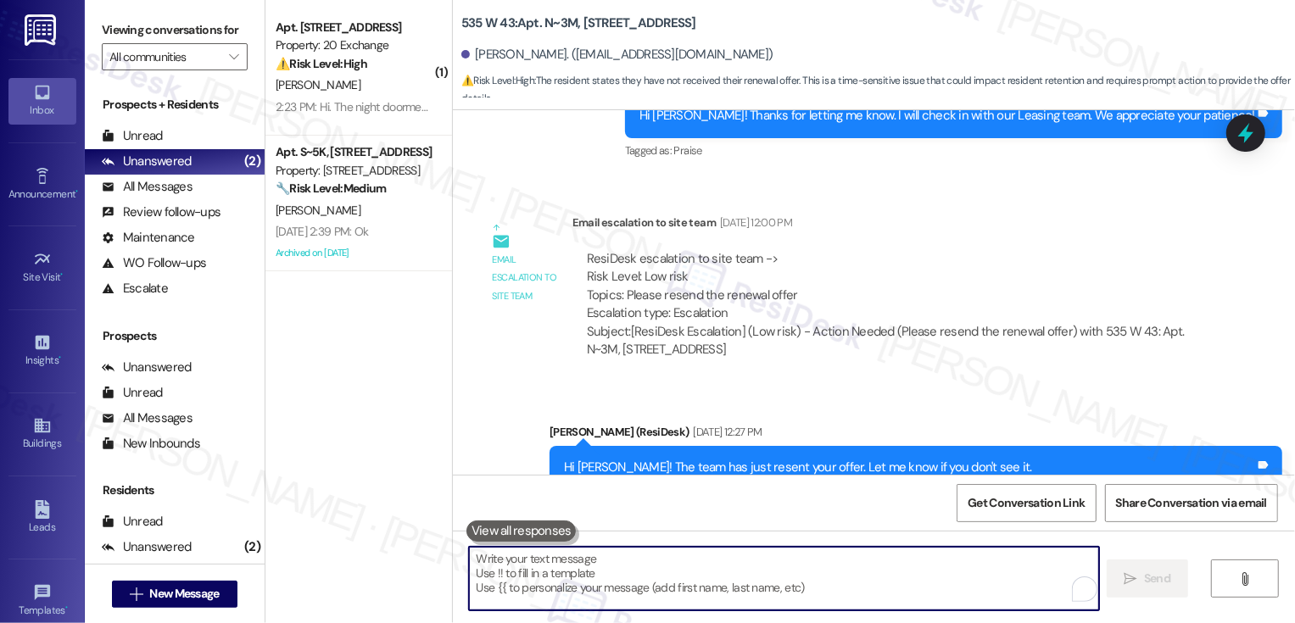
scroll to position [7871, 0]
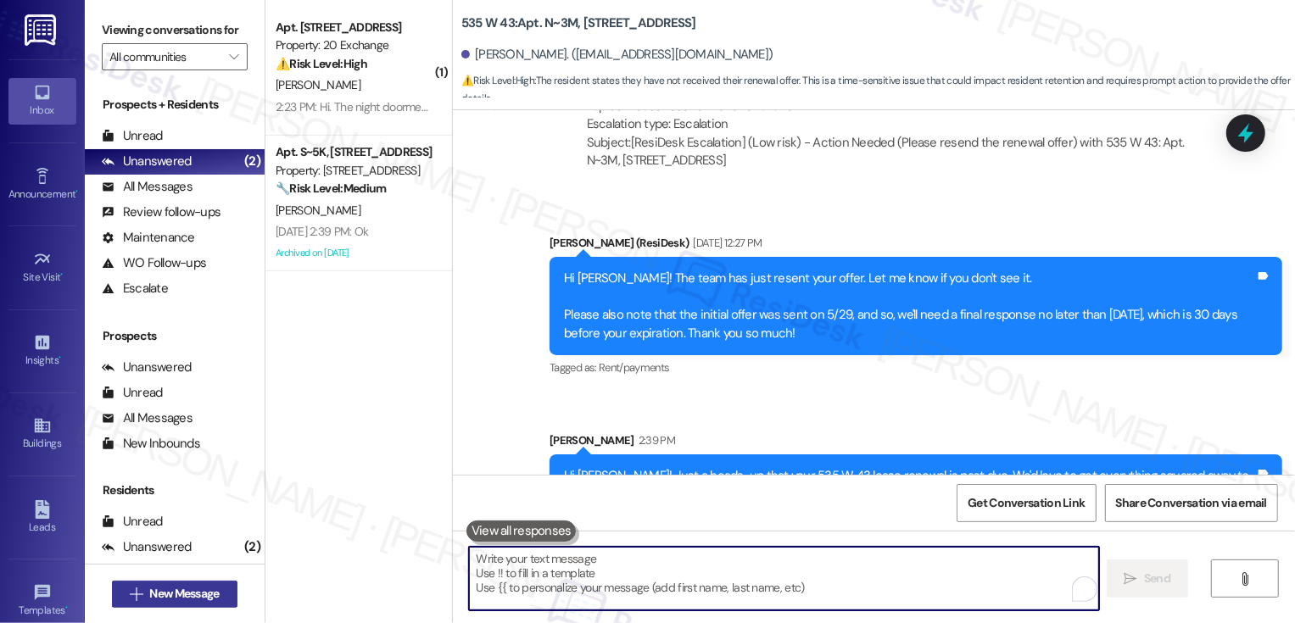
click at [202, 591] on span "New Message" at bounding box center [184, 594] width 70 height 18
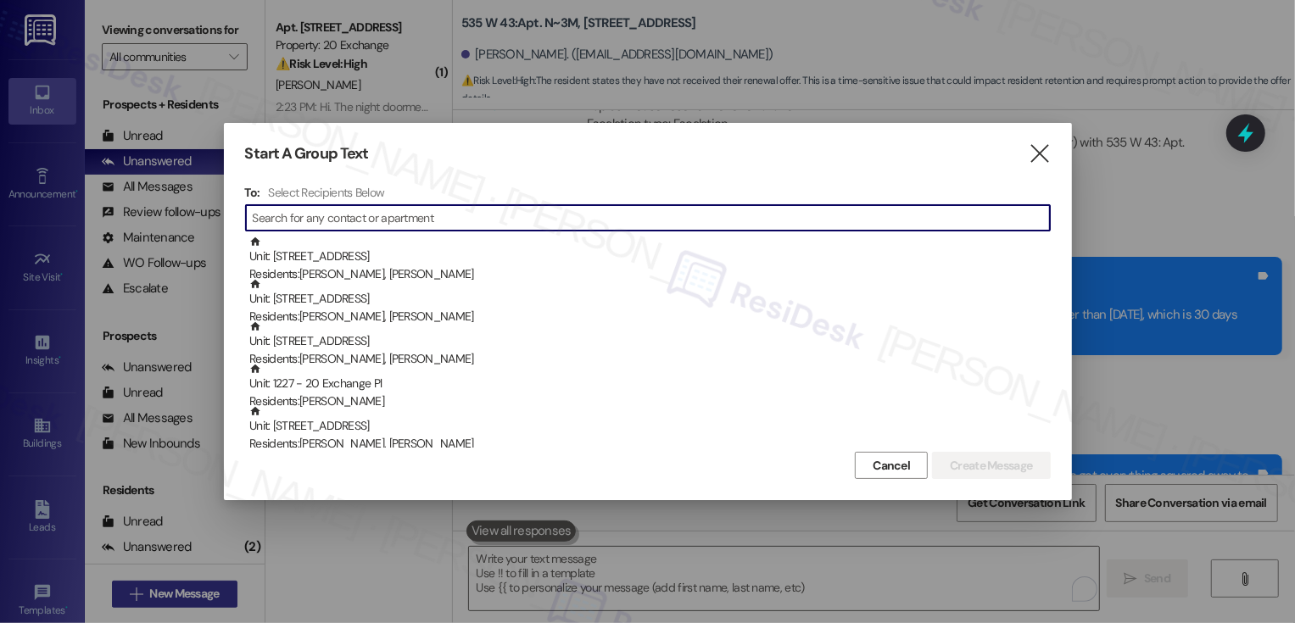
type input "o"
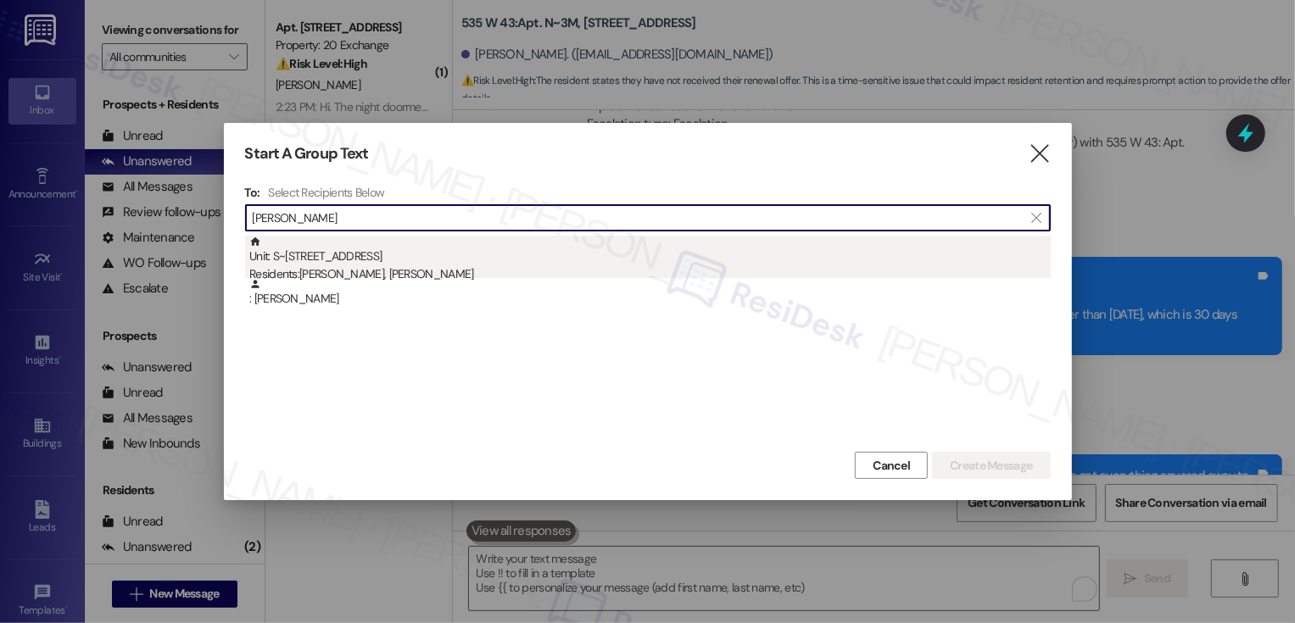
type input "[PERSON_NAME]"
click at [324, 265] on div "Residents: [PERSON_NAME], [PERSON_NAME]" at bounding box center [649, 274] width 801 height 18
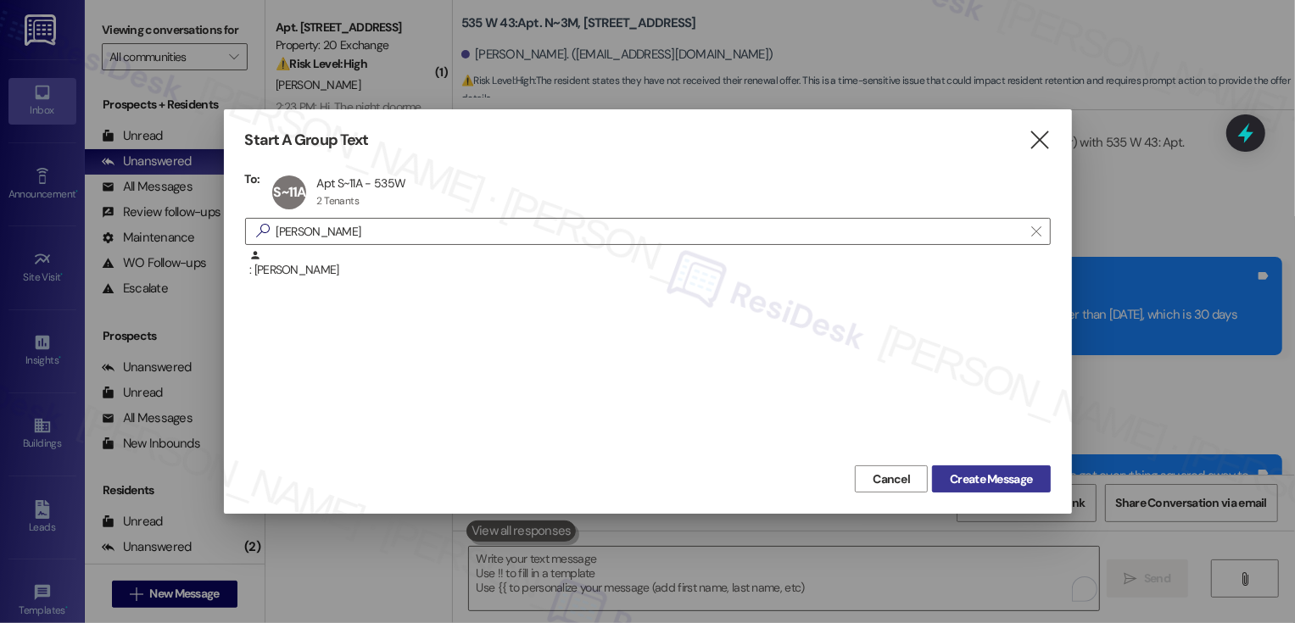
click at [979, 477] on span "Create Message" at bounding box center [991, 480] width 82 height 18
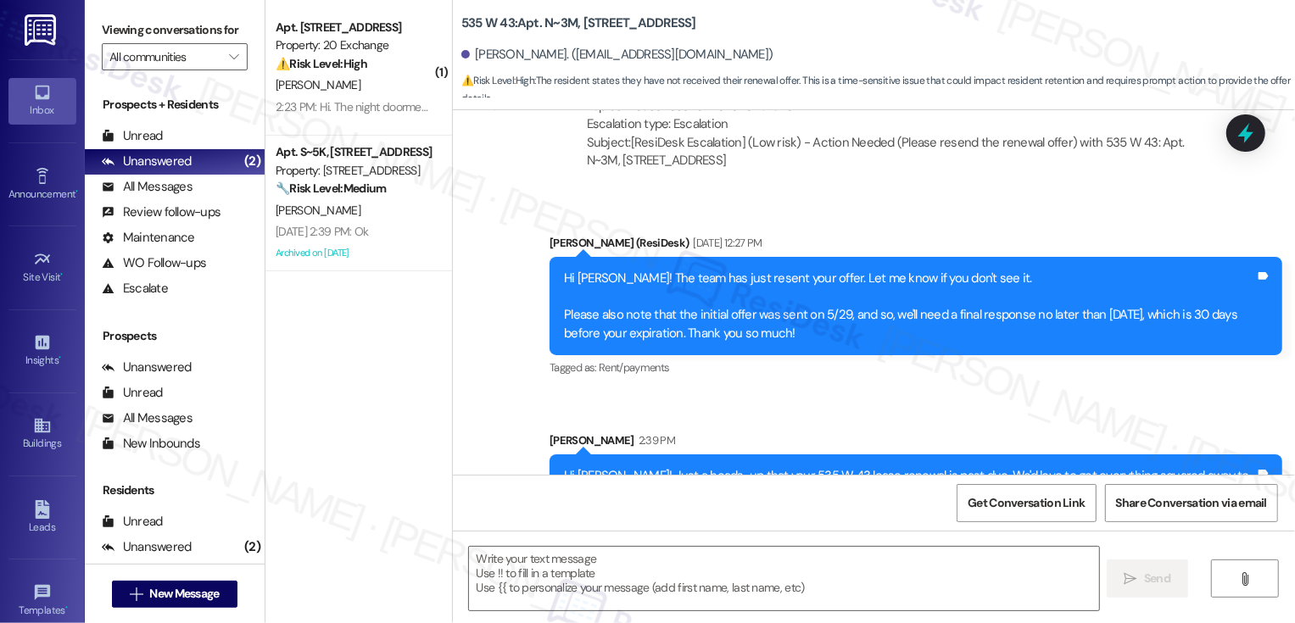
type textarea "Fetching suggested responses. Please feel free to read through the conversation…"
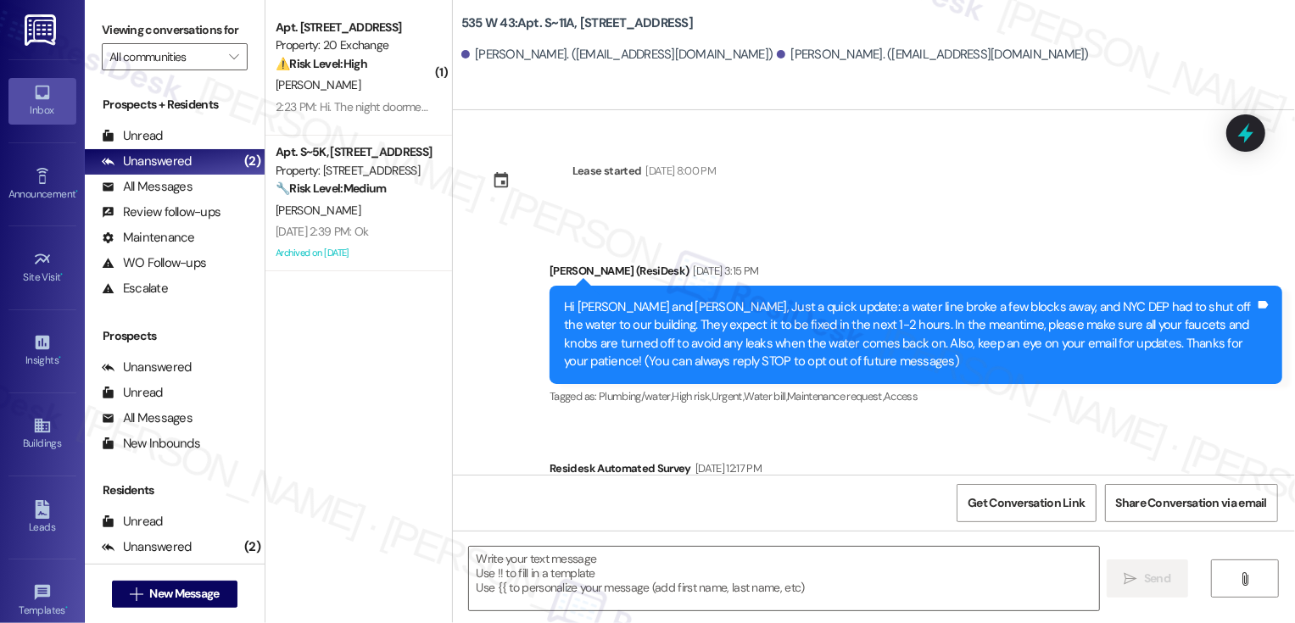
type textarea "Fetching suggested responses. Please feel free to read through the conversation…"
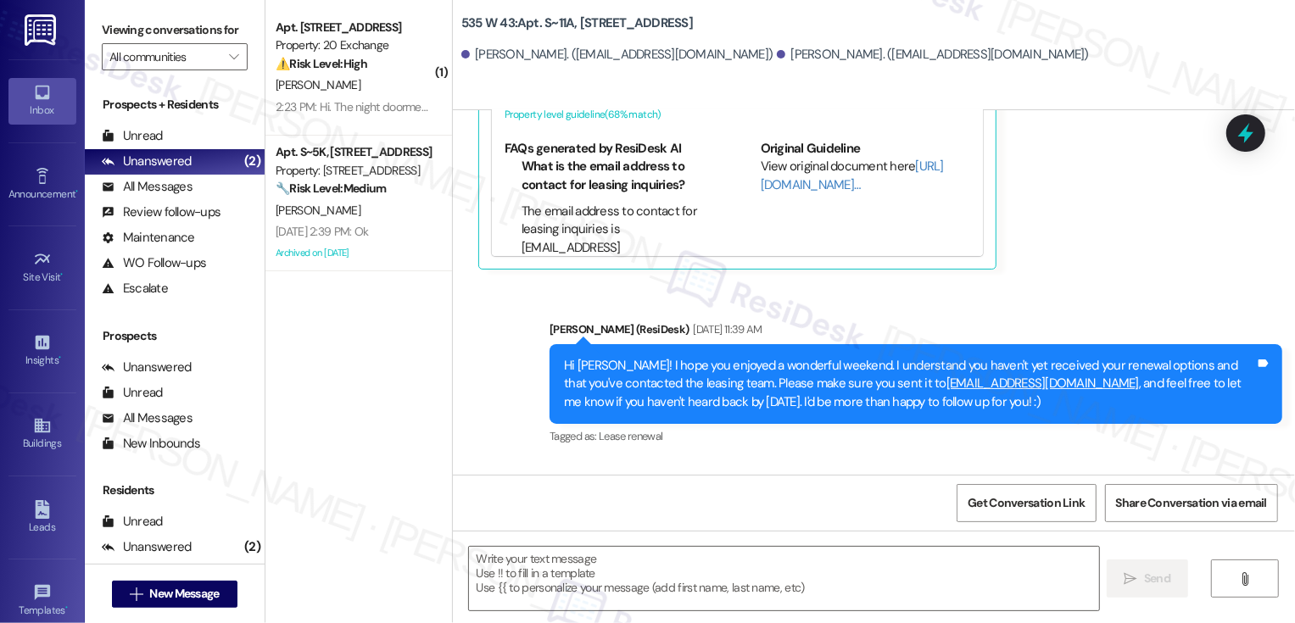
scroll to position [5382, 0]
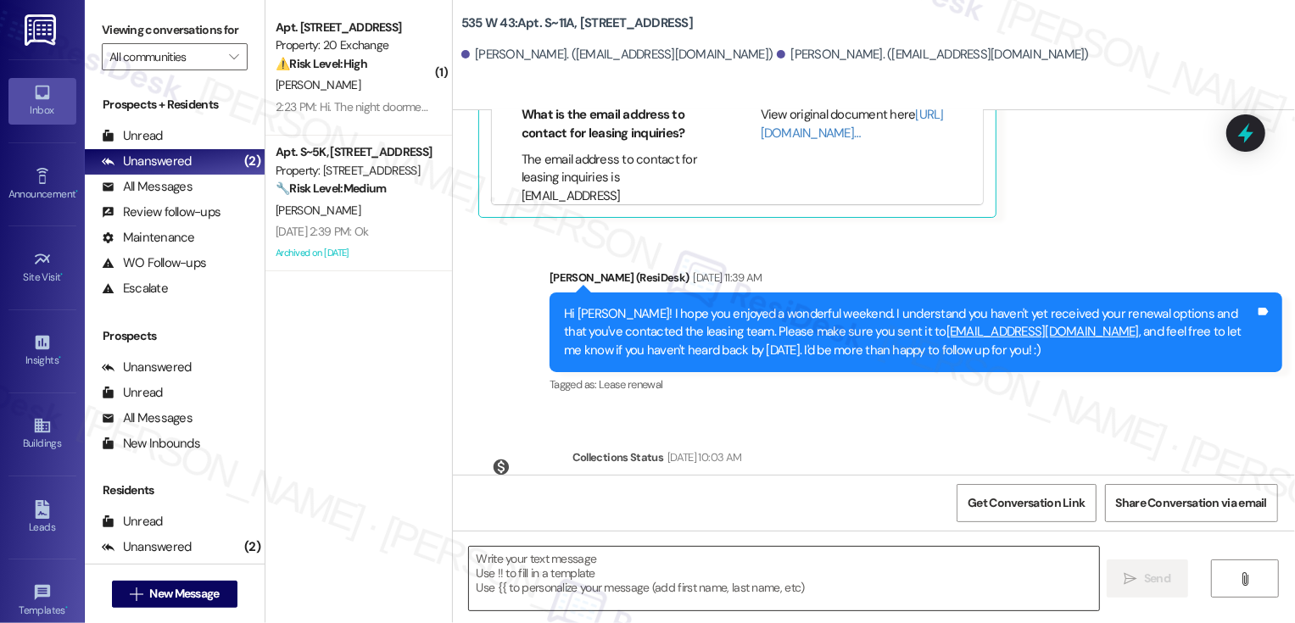
click at [655, 569] on textarea at bounding box center [784, 579] width 630 height 64
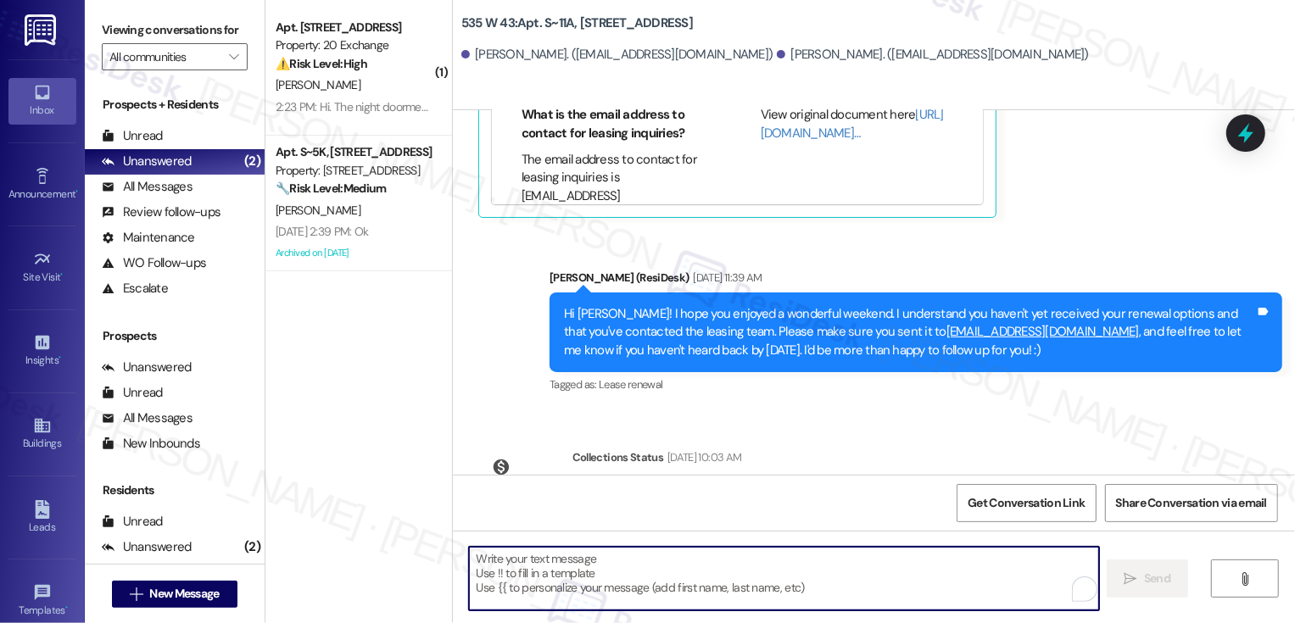
click at [537, 565] on textarea "To enrich screen reader interactions, please activate Accessibility in Grammarl…" at bounding box center [784, 579] width 630 height 64
paste textarea "Hi {{first_name}}! Quick reminder about your {{property}} renewal - we want to …"
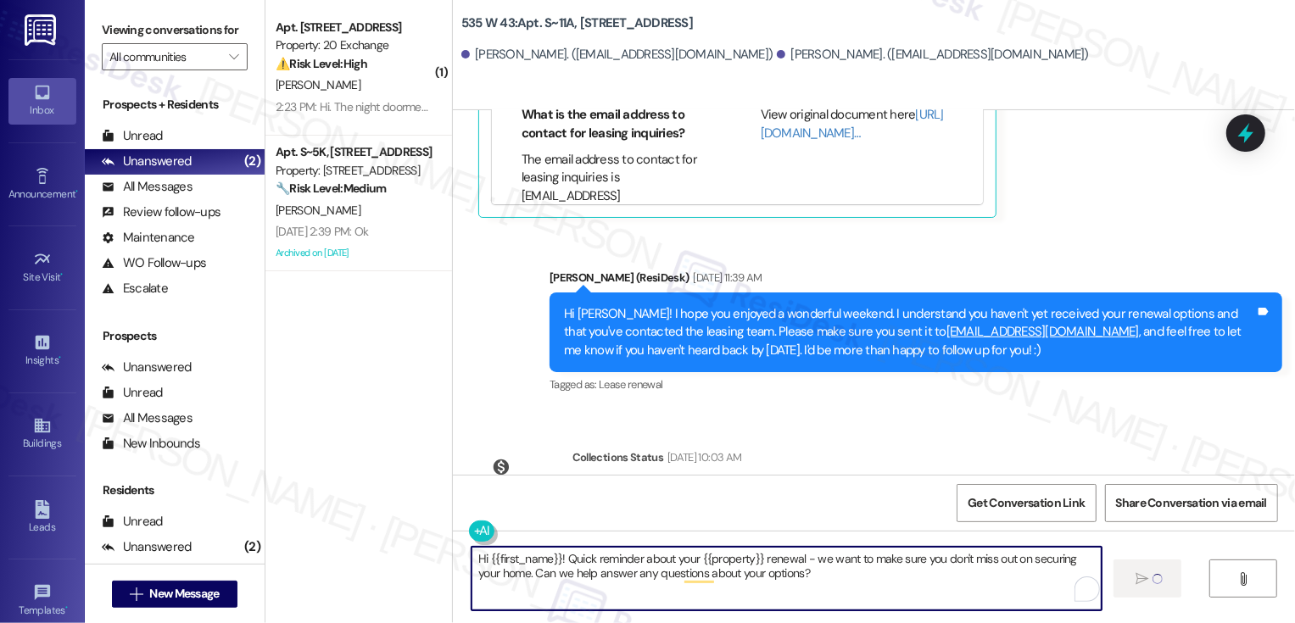
type textarea "Hi {{first_name}}! Quick reminder about your {{property}} renewal - we want to …"
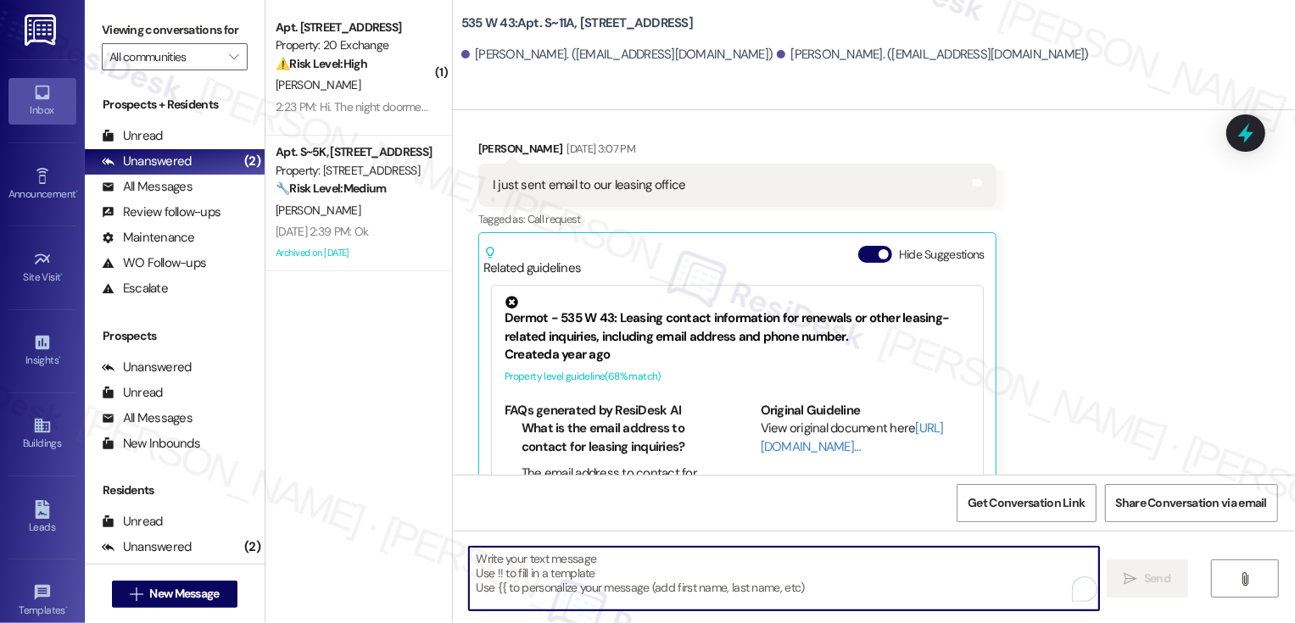
scroll to position [5046, 0]
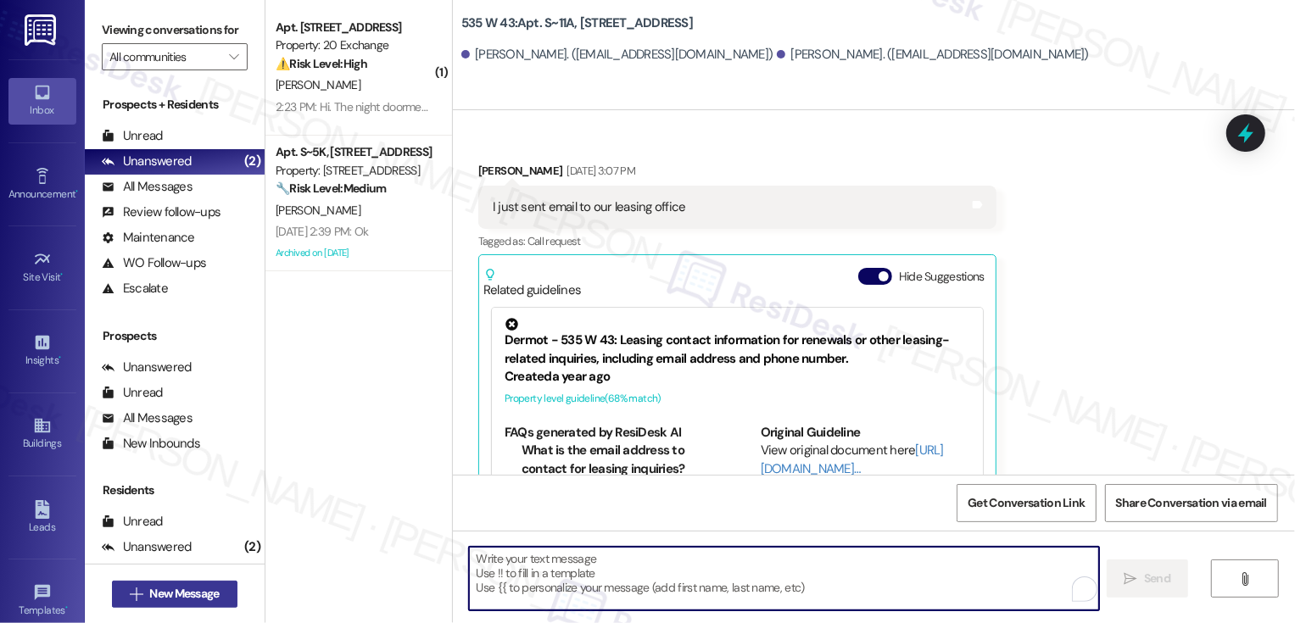
click at [182, 588] on span "New Message" at bounding box center [184, 594] width 70 height 18
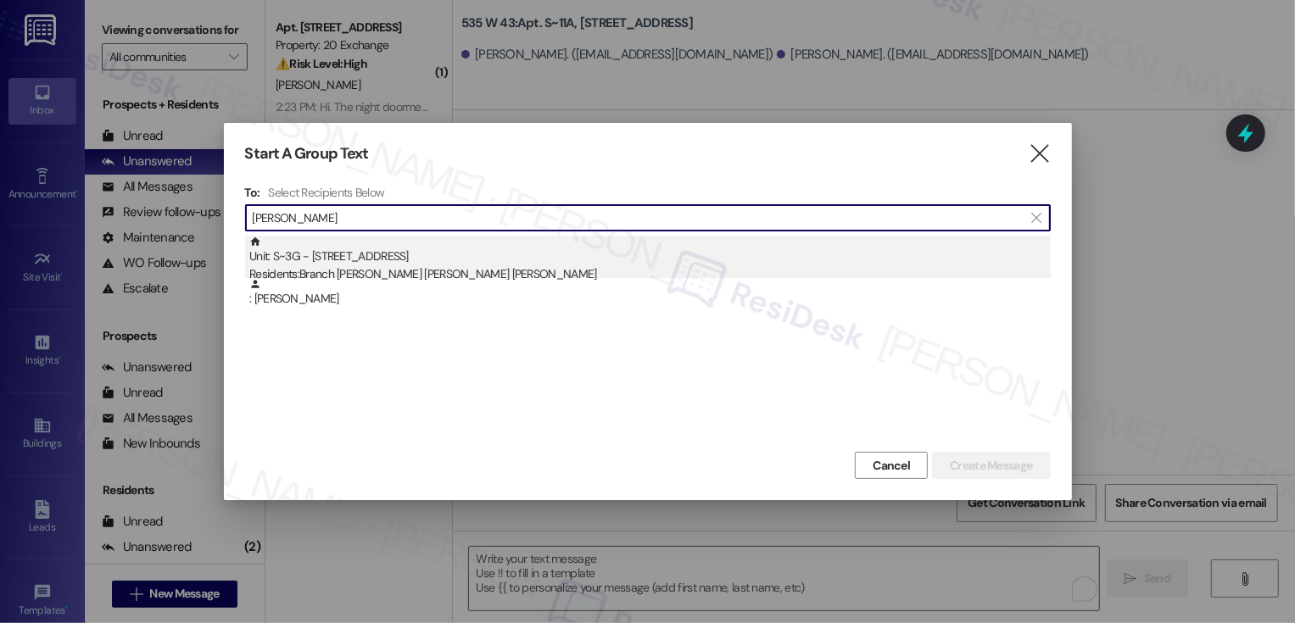
type input "[PERSON_NAME]"
click at [360, 261] on div "Unit: S~3G - [STREET_ADDRESS] Residents: [PERSON_NAME] [PERSON_NAME] York [PERS…" at bounding box center [649, 260] width 801 height 48
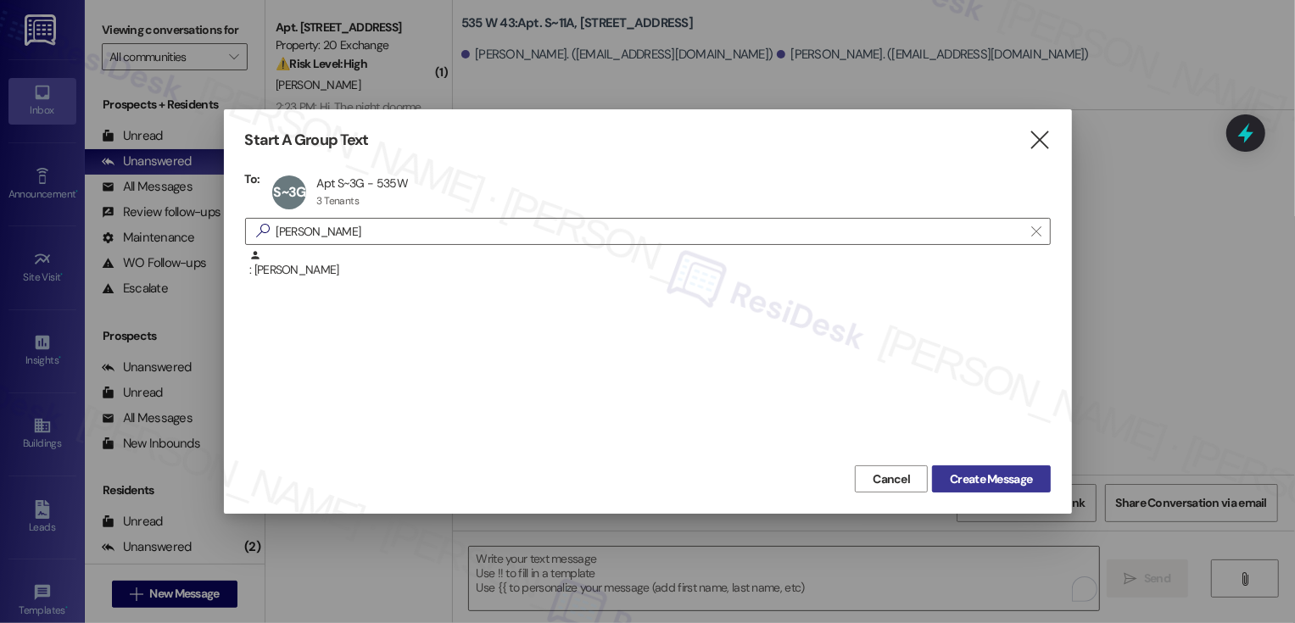
click at [963, 482] on span "Create Message" at bounding box center [991, 480] width 82 height 18
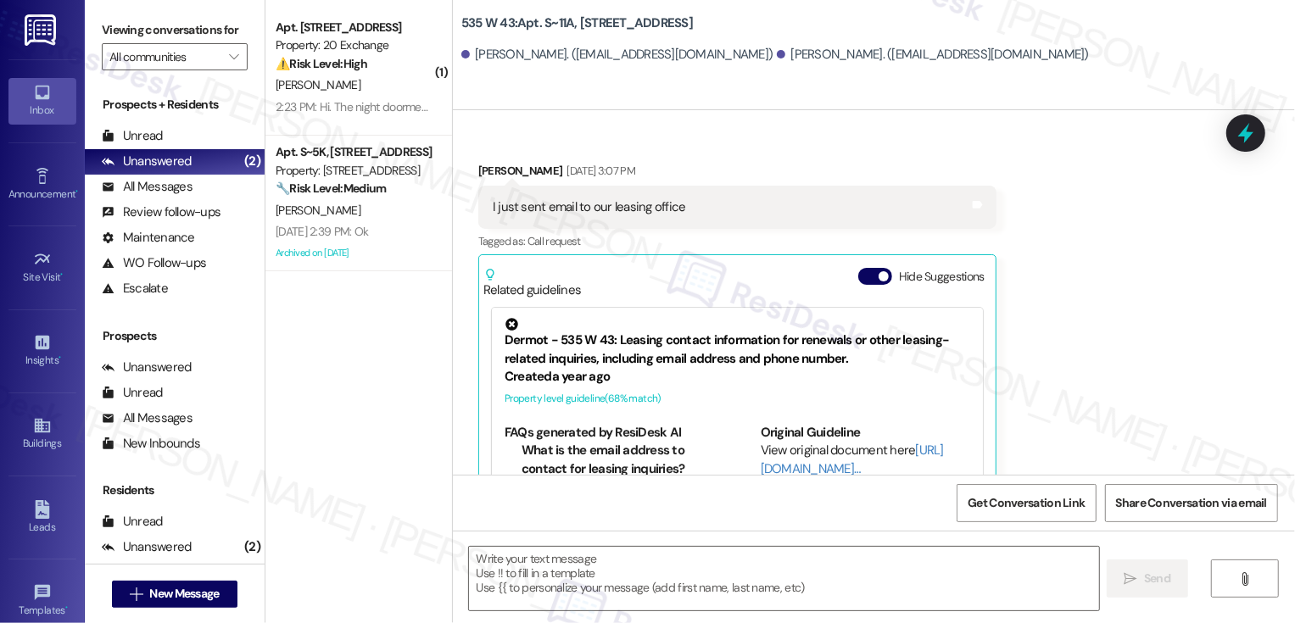
type textarea "Fetching suggested responses. Please feel free to read through the conversation…"
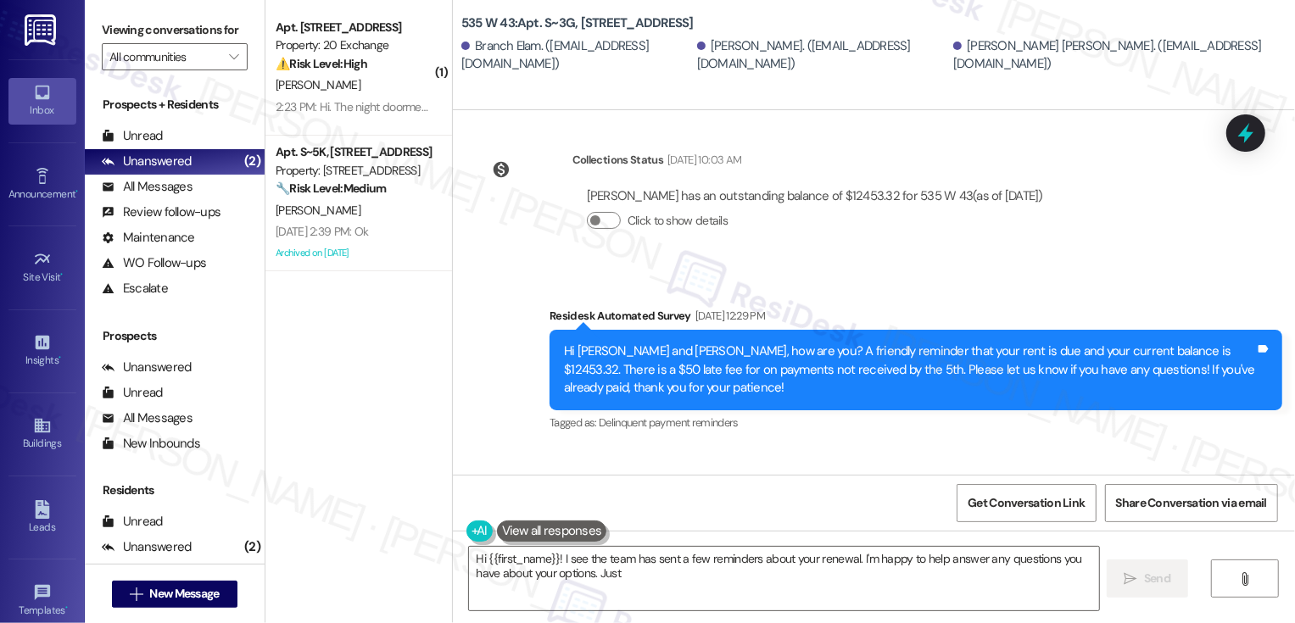
scroll to position [8096, 0]
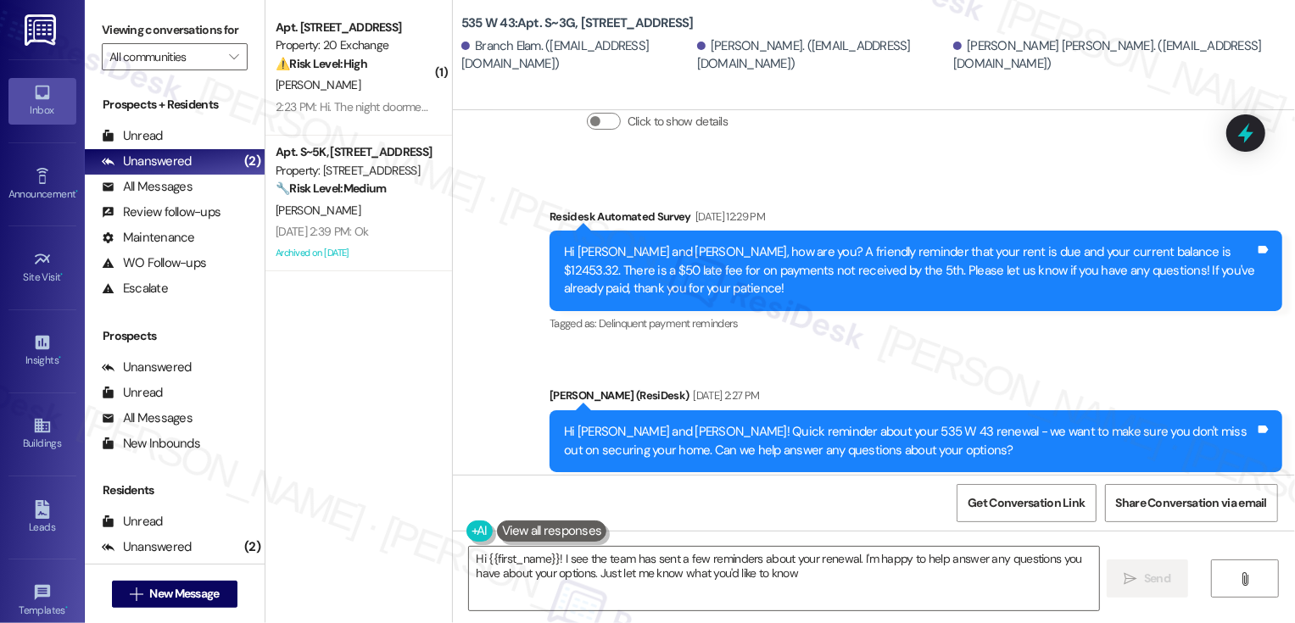
type textarea "Hi {{first_name}}! I see the team has sent a few reminders about your renewal. …"
click at [681, 576] on textarea "Hi {{first_name}}! I see the team has sent a few reminders about your renewal. …" at bounding box center [784, 579] width 630 height 64
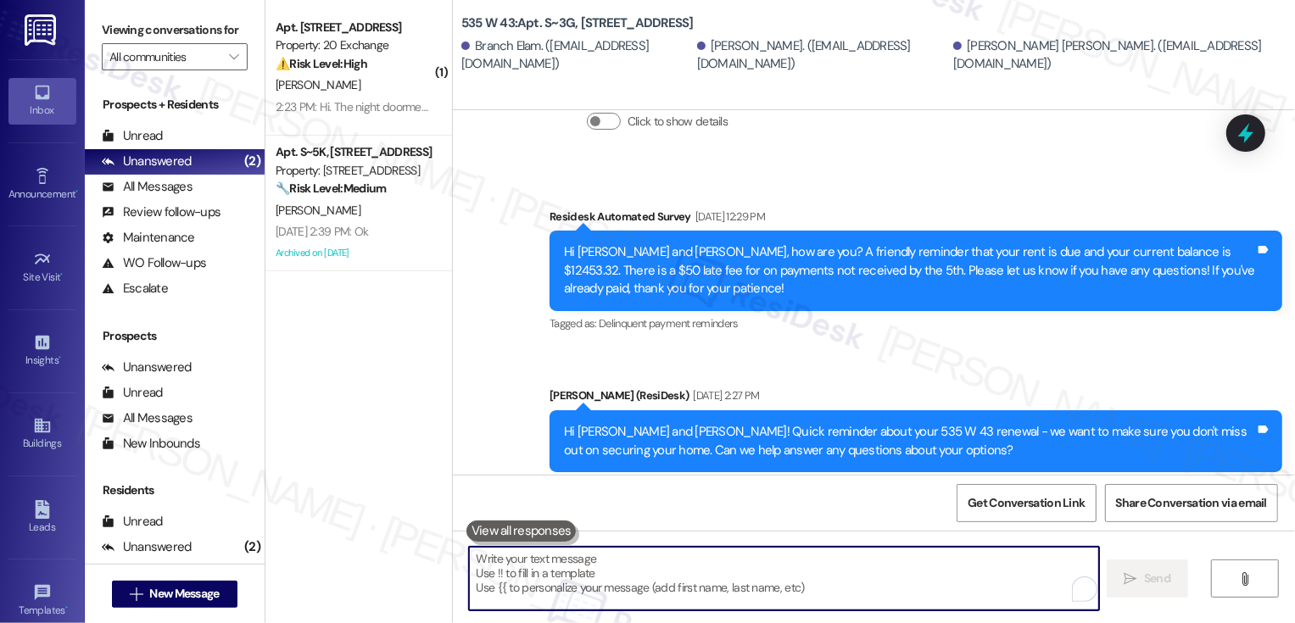
paste textarea "Hi {{first_name}}! Quick reminder about your {{property}} renewal - we want to …"
type textarea "Hi {{first_name}}! Quick reminder about your {{property}} renewal - we want to …"
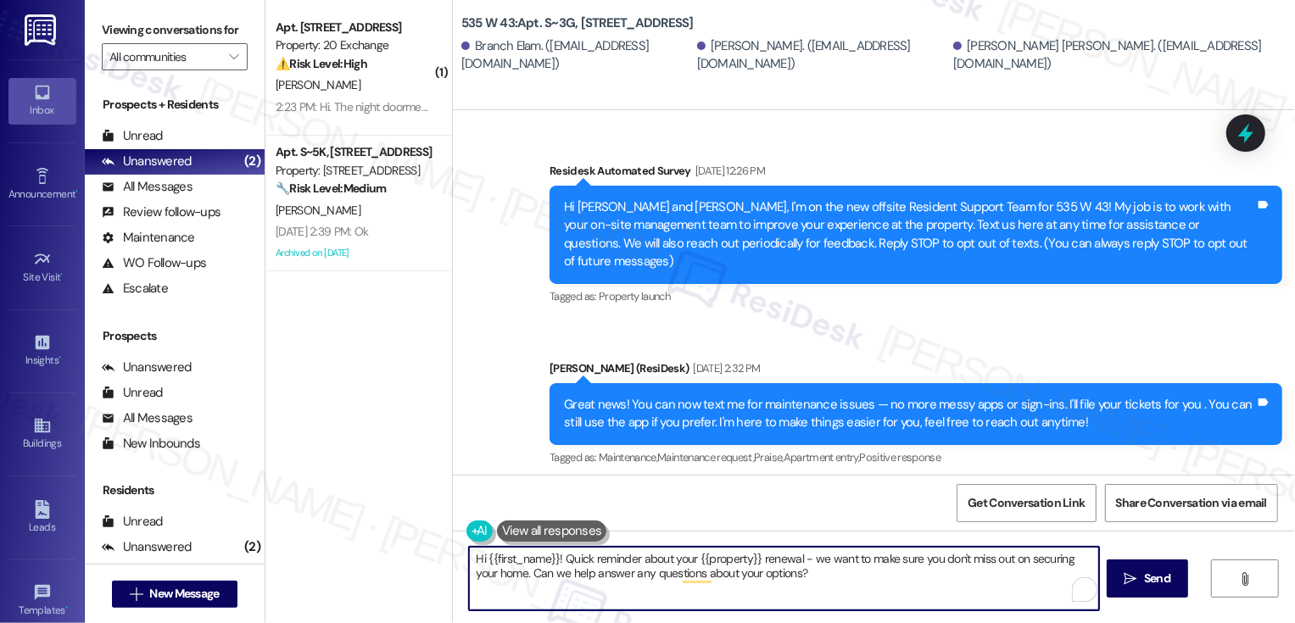
scroll to position [8096, 0]
